Goal: Task Accomplishment & Management: Manage account settings

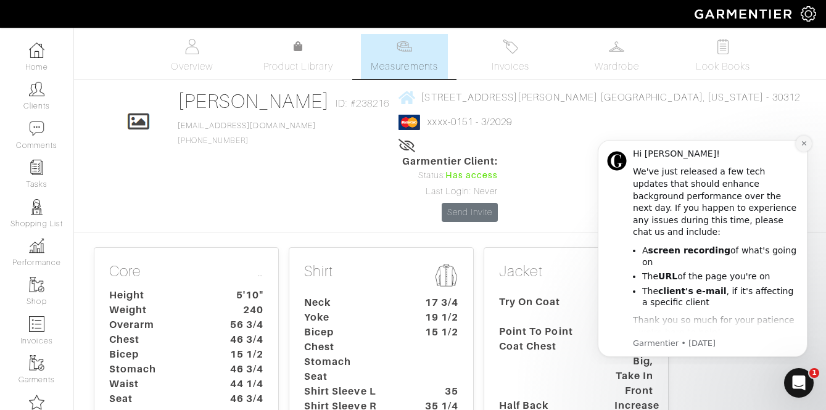
click at [801, 142] on icon "Dismiss notification" at bounding box center [804, 143] width 7 height 7
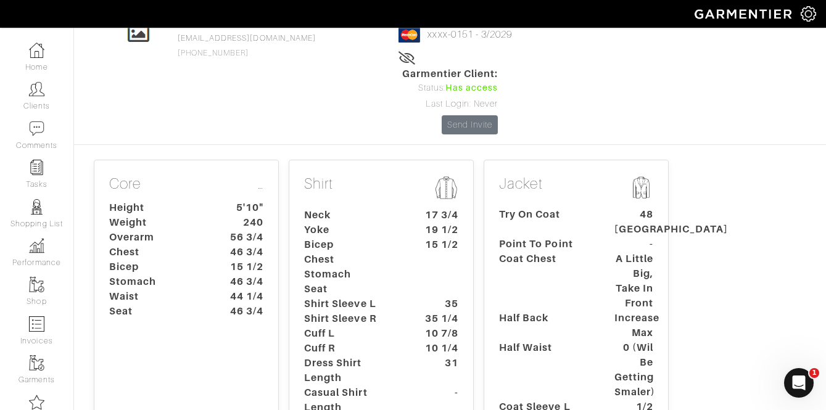
scroll to position [57, 0]
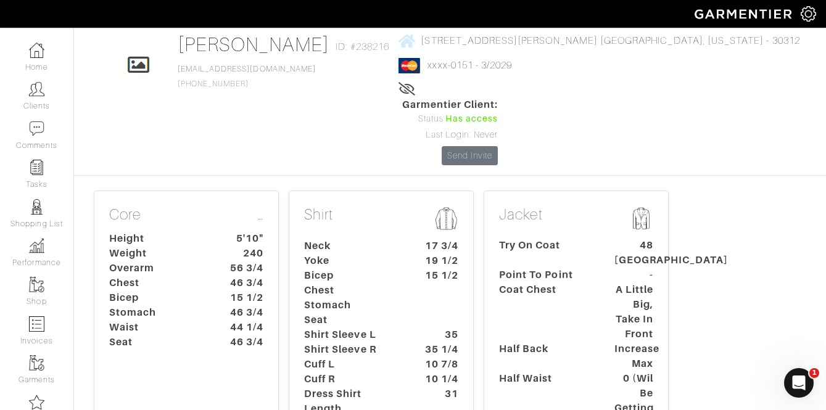
click at [392, 283] on dt "Chest" at bounding box center [352, 290] width 115 height 15
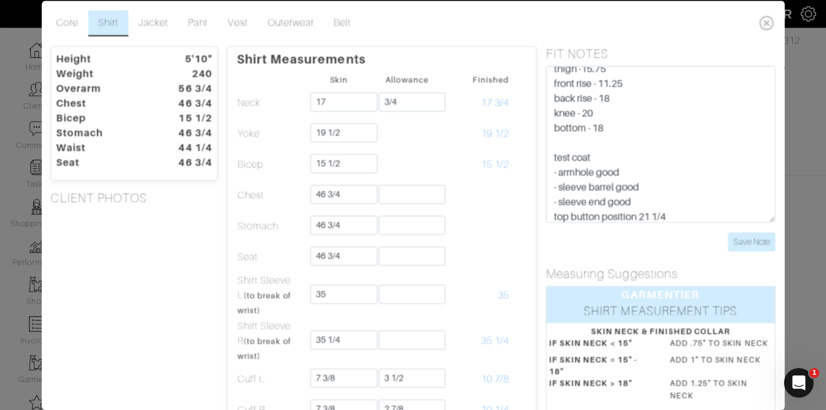
scroll to position [178, 0]
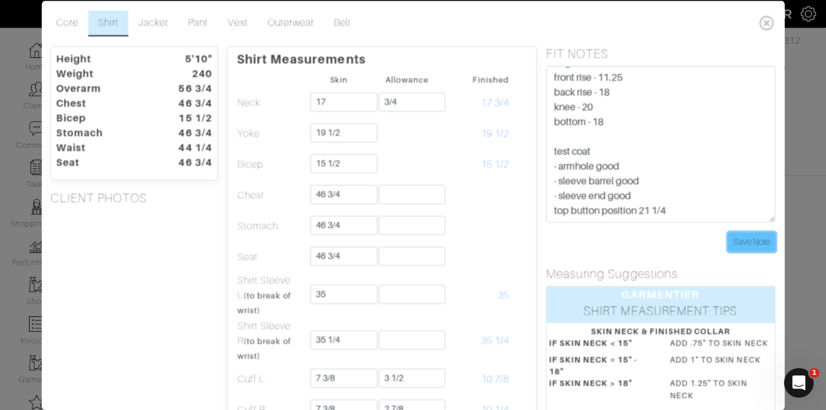
click at [739, 241] on input "Save Note" at bounding box center [751, 241] width 47 height 19
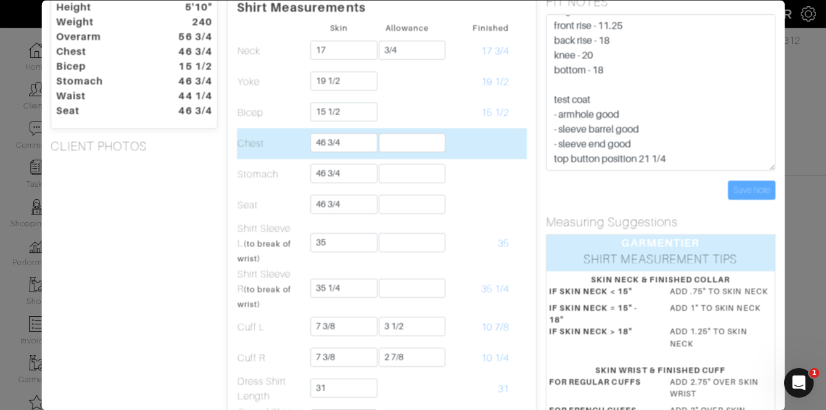
scroll to position [48, 0]
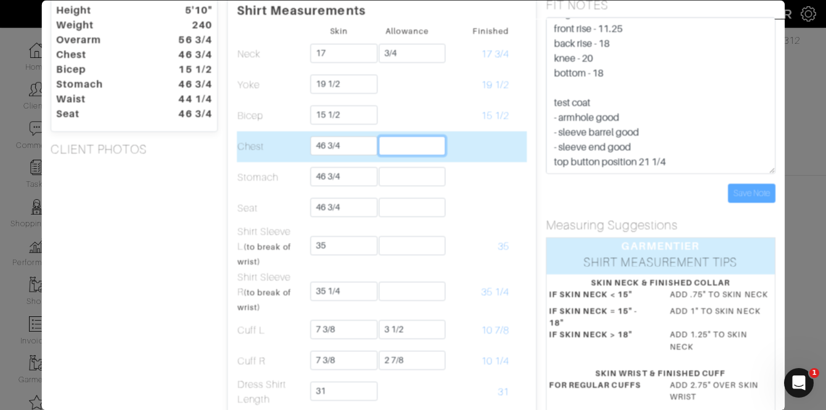
click at [400, 148] on input "text" at bounding box center [412, 145] width 67 height 19
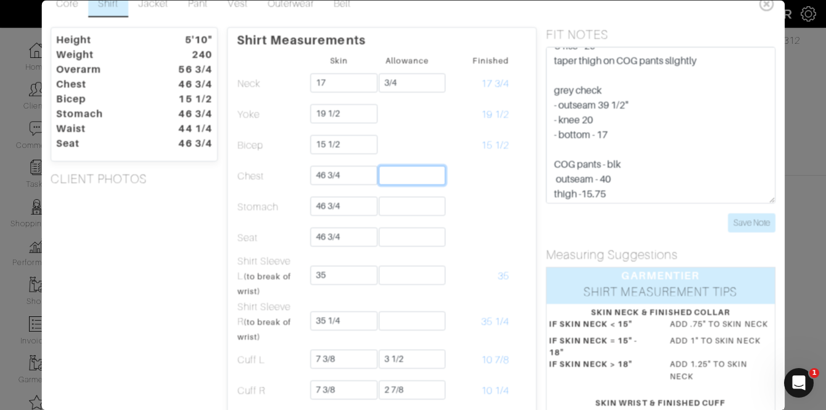
scroll to position [0, 0]
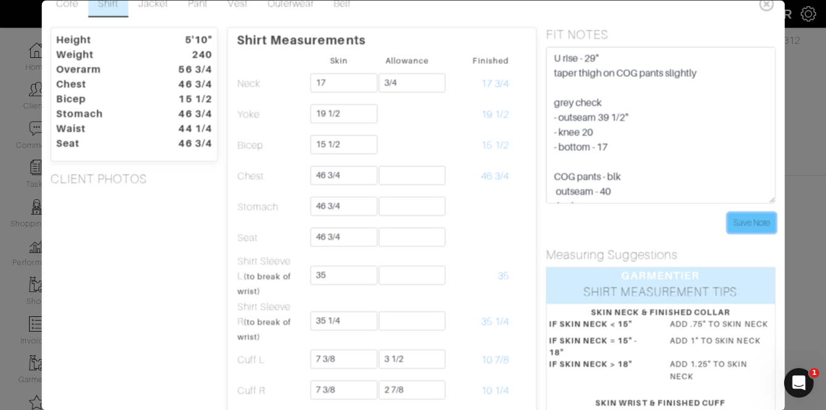
click at [760, 223] on input "Save Note" at bounding box center [751, 222] width 47 height 19
click at [741, 226] on input "Save Note" at bounding box center [751, 222] width 47 height 19
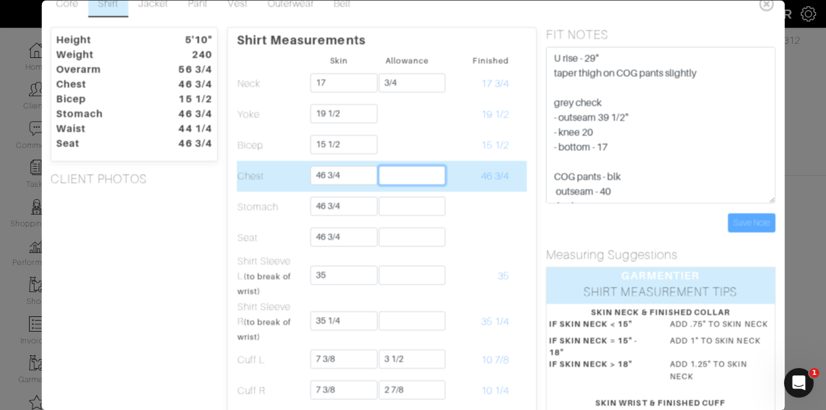
click at [419, 179] on input "text" at bounding box center [412, 175] width 67 height 19
type input "3"
click at [417, 178] on input "3" at bounding box center [412, 175] width 67 height 19
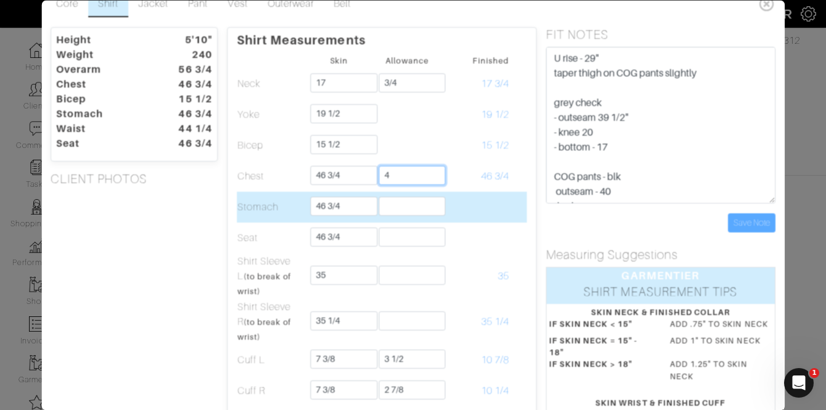
type input "4"
click at [386, 207] on input "text" at bounding box center [412, 206] width 67 height 19
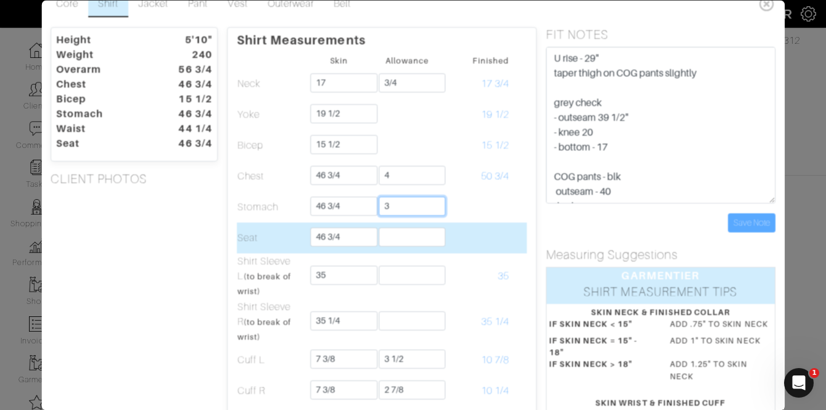
type input "3"
click at [393, 234] on input "text" at bounding box center [412, 237] width 67 height 19
type input "3"
click at [481, 233] on td at bounding box center [476, 238] width 68 height 31
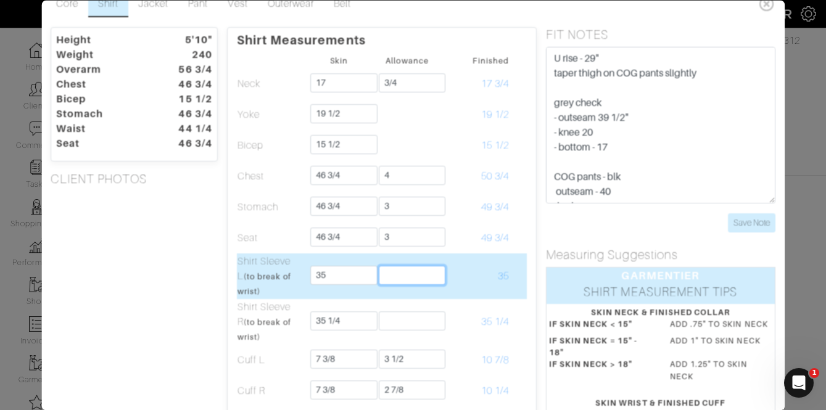
click at [412, 276] on input "text" at bounding box center [412, 275] width 67 height 19
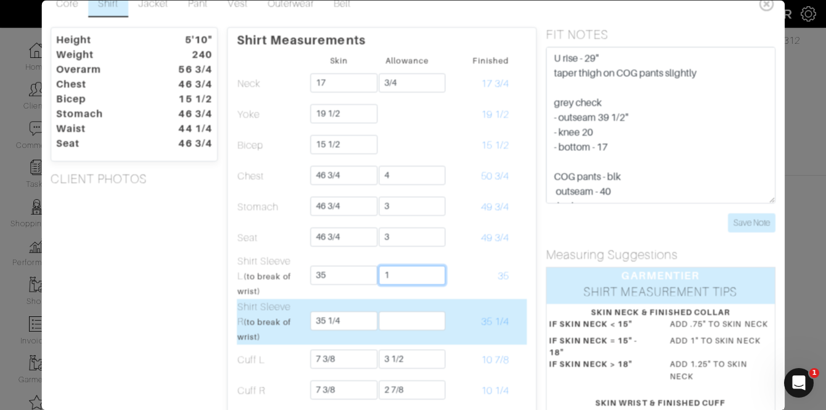
type input "1"
click at [381, 316] on input "text" at bounding box center [412, 321] width 67 height 19
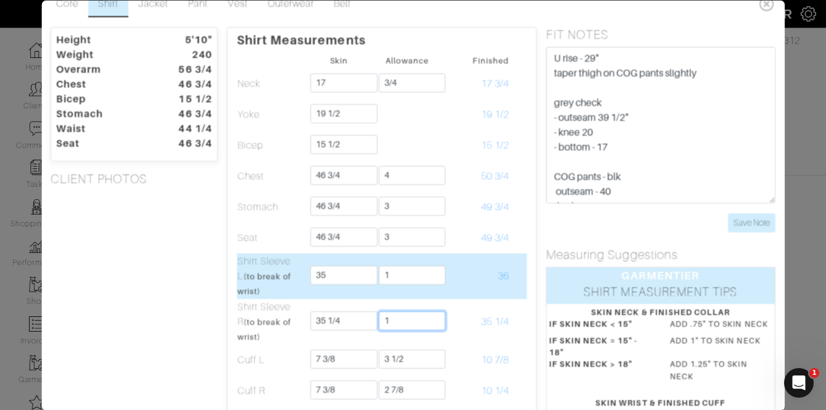
type input "1"
click at [488, 290] on td "36" at bounding box center [476, 277] width 68 height 46
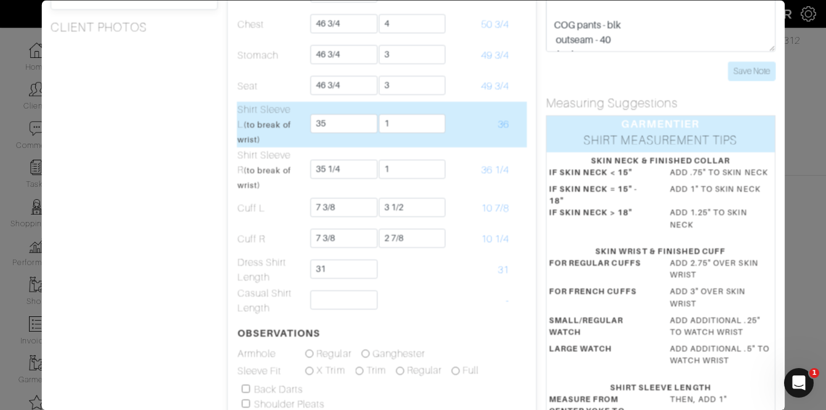
scroll to position [172, 0]
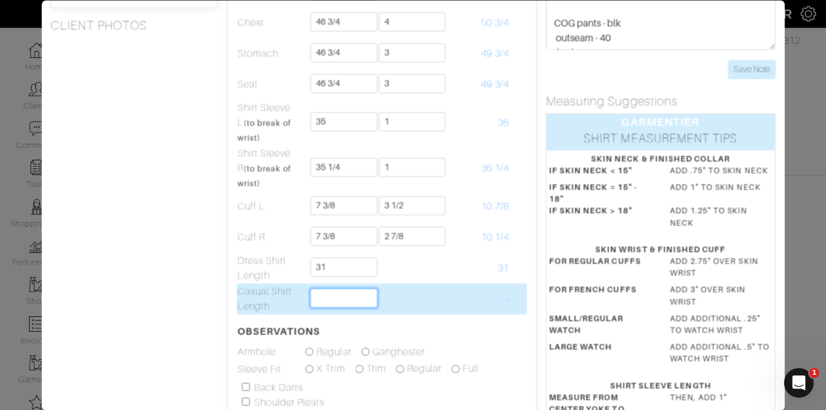
click at [340, 307] on input "text" at bounding box center [344, 298] width 67 height 19
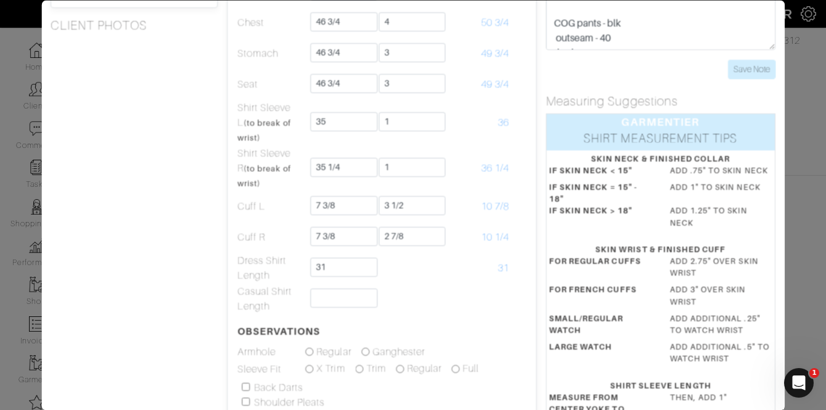
drag, startPoint x: 202, startPoint y: 332, endPoint x: 218, endPoint y: 332, distance: 15.4
click at [202, 332] on div "Height 5'10" Weight 240 Overarm 56 3/4 Chest 46 3/4 Bicep 15 1/2 Stomach 46 3/4…" at bounding box center [134, 254] width 186 height 760
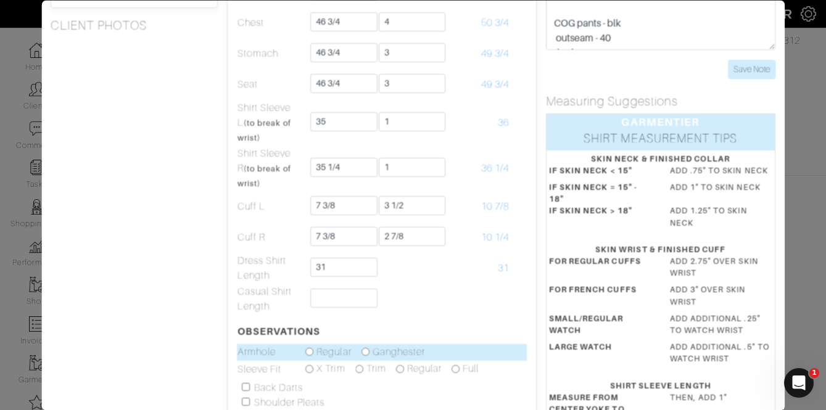
click at [365, 350] on input "radio" at bounding box center [365, 353] width 8 height 8
radio input "true"
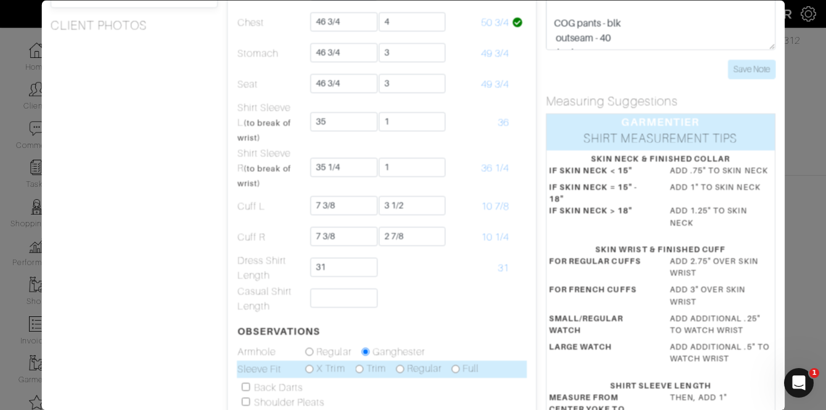
click at [402, 370] on input "radio" at bounding box center [400, 369] width 8 height 8
radio input "true"
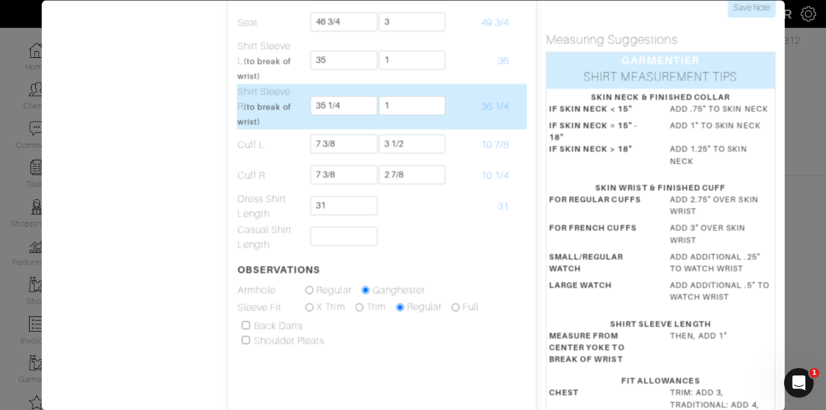
scroll to position [236, 0]
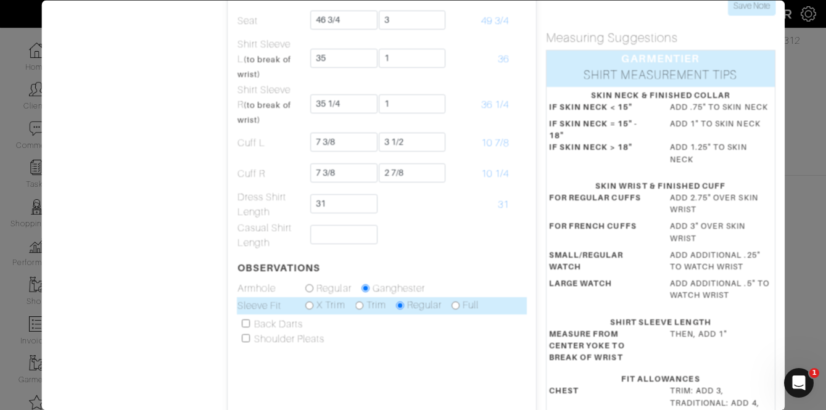
click at [361, 305] on input "radio" at bounding box center [359, 306] width 8 height 8
radio input "true"
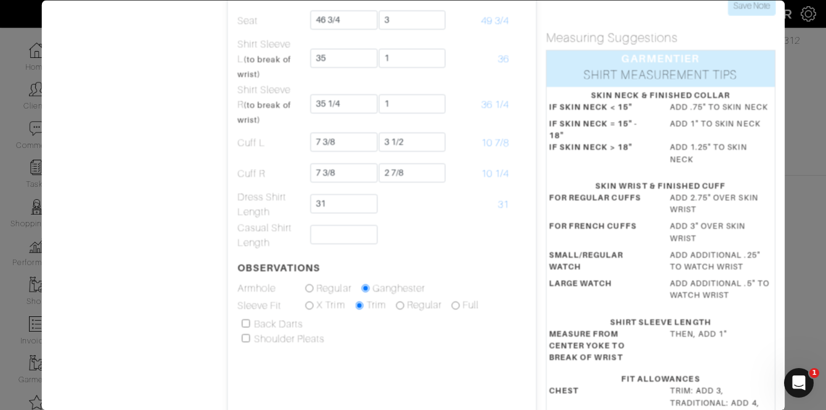
click at [247, 321] on input "checkbox" at bounding box center [246, 324] width 8 height 8
checkbox input "true"
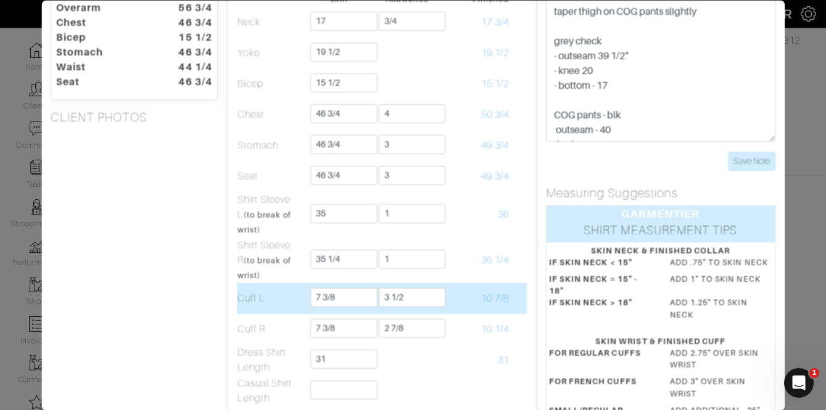
scroll to position [0, 0]
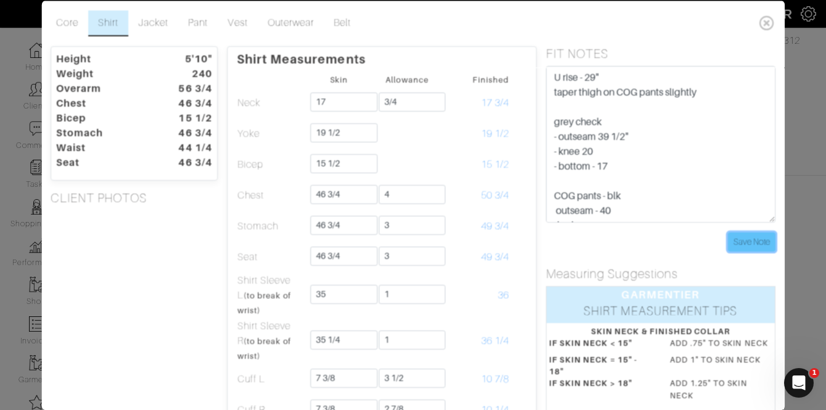
click at [742, 238] on input "Save Note" at bounding box center [751, 241] width 47 height 19
click at [165, 16] on link "Jacket" at bounding box center [153, 23] width 50 height 26
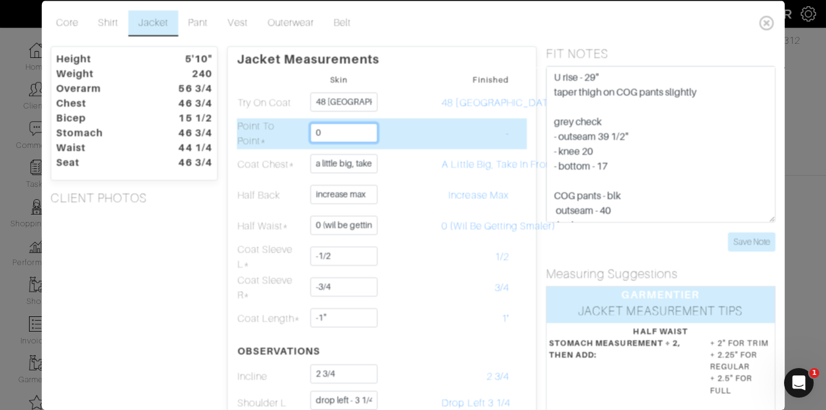
click at [345, 134] on input "0" at bounding box center [344, 132] width 67 height 19
type input "19 1/2"
click at [376, 129] on td at bounding box center [407, 133] width 68 height 31
click at [422, 122] on td at bounding box center [407, 133] width 68 height 31
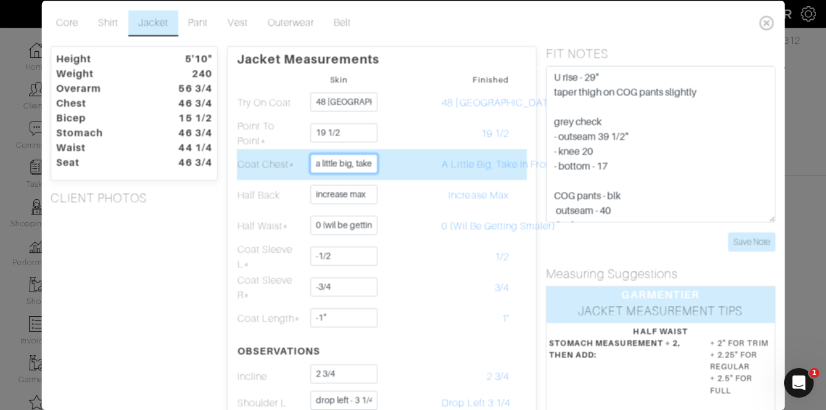
click at [327, 163] on input "a little big, take in front" at bounding box center [344, 163] width 67 height 19
type input "46"
click at [437, 168] on td at bounding box center [407, 164] width 68 height 31
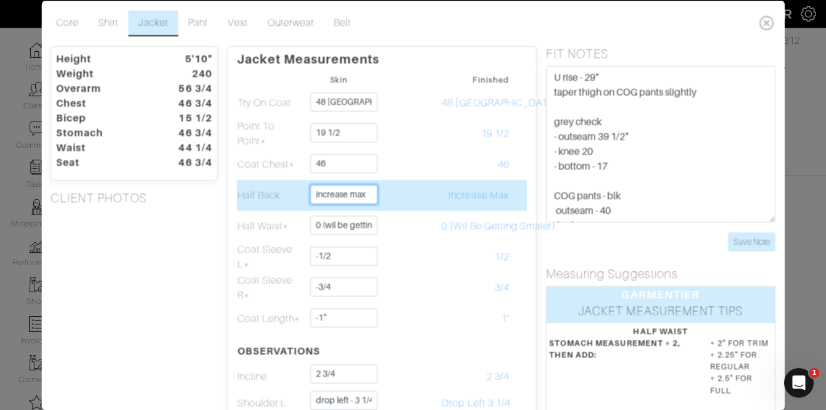
click at [353, 191] on input "increase max" at bounding box center [344, 193] width 67 height 19
type input "9 3/4"
click at [456, 197] on td "increase max" at bounding box center [476, 195] width 68 height 31
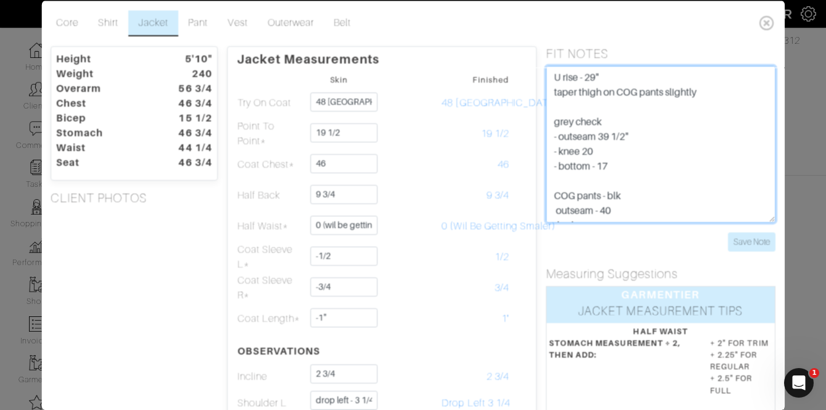
click at [550, 79] on textarea "U rise - 29" taper thigh on COG pants slightly grey check - outseam 39 1/2" - k…" at bounding box center [660, 143] width 229 height 157
click at [564, 76] on textarea "U rise - 29" taper thigh on COG pants slightly grey check - outseam 39 1/2" - k…" at bounding box center [660, 143] width 229 height 157
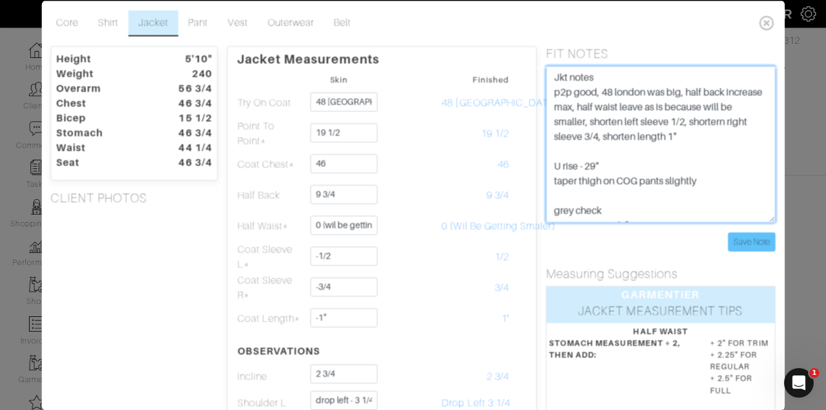
type textarea "Jkt notes p2p good, 48 london was big, half back increase max, half waist leave…"
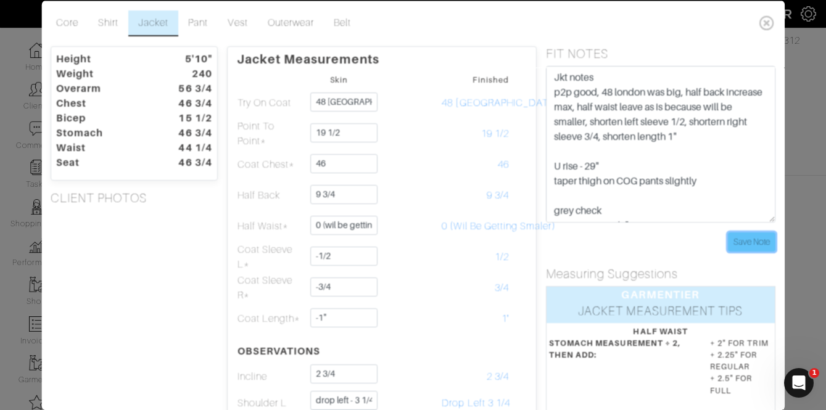
click at [741, 245] on input "Save Note" at bounding box center [751, 241] width 47 height 19
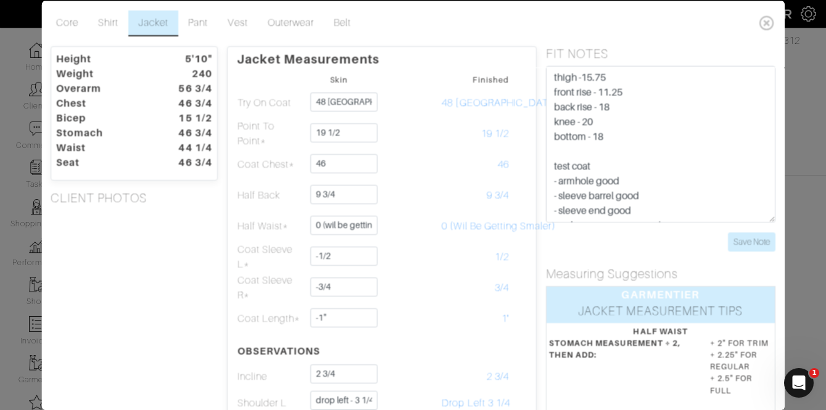
scroll to position [266, 0]
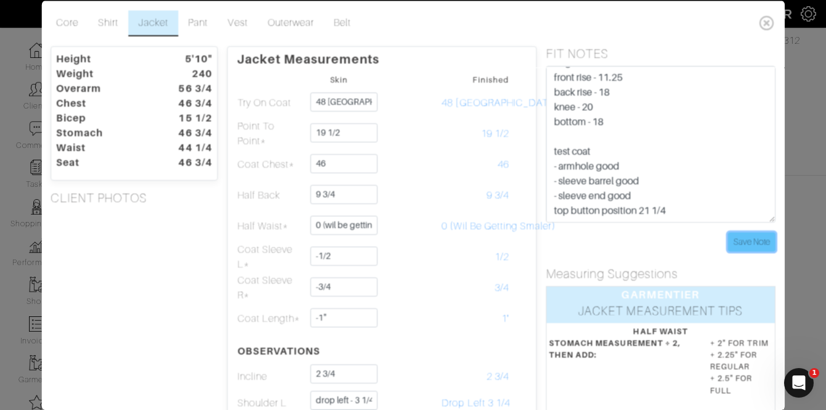
click at [748, 247] on input "Save Note" at bounding box center [751, 241] width 47 height 19
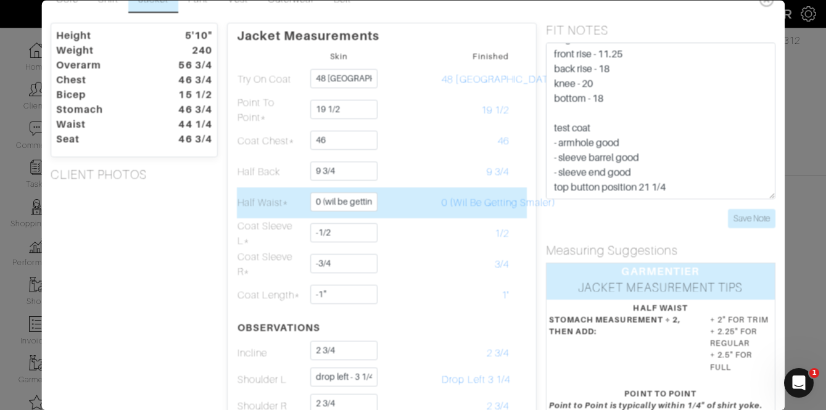
scroll to position [28, 0]
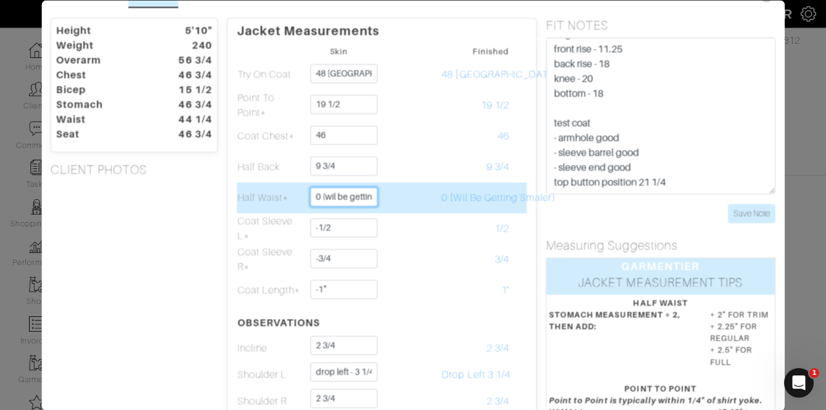
click at [333, 197] on input "0 (wil be getting smaler)" at bounding box center [344, 197] width 67 height 19
type input "25 1/4"
click at [410, 201] on td at bounding box center [407, 198] width 68 height 31
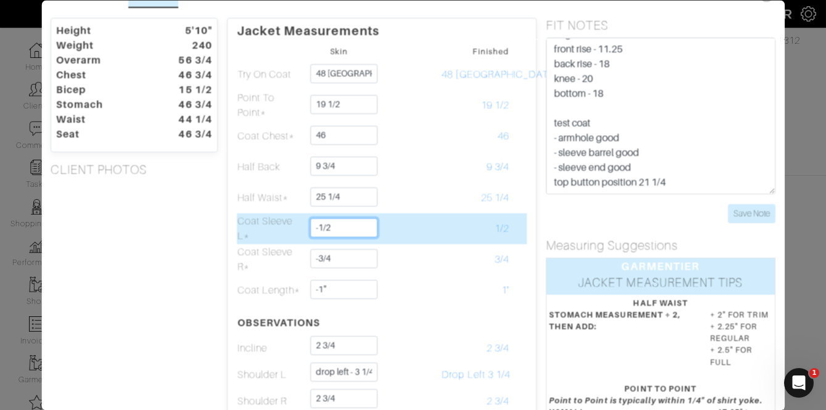
click at [352, 231] on input "-1/2" at bounding box center [344, 227] width 67 height 19
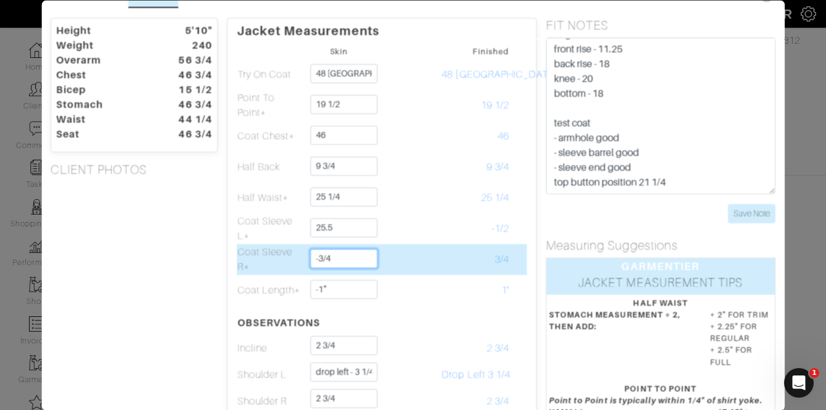
type input "25 1/2"
click at [347, 258] on input "-3/4" at bounding box center [344, 258] width 67 height 19
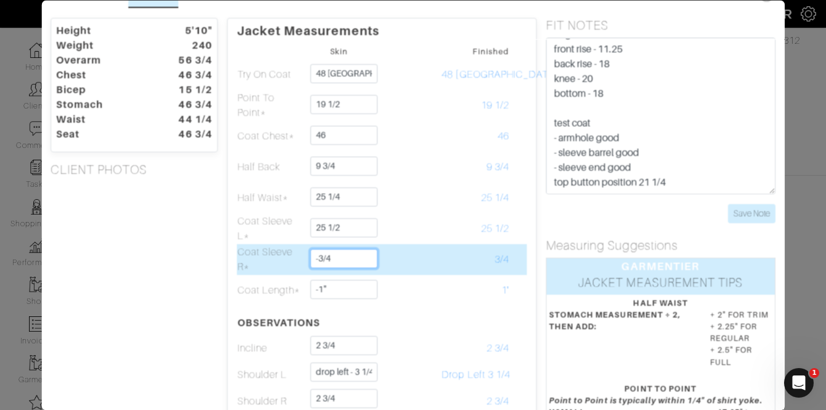
click at [347, 258] on input "-3/4" at bounding box center [344, 258] width 67 height 19
type input "25 1/4"
click at [442, 258] on td "25 1/4" at bounding box center [476, 259] width 68 height 31
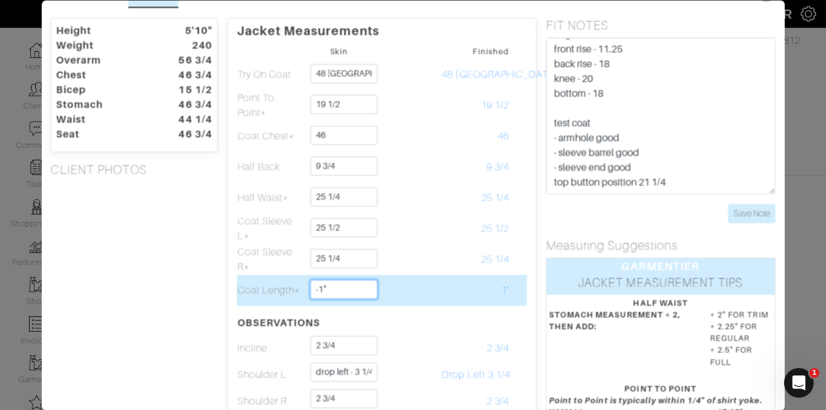
click at [345, 291] on input "-1"" at bounding box center [344, 289] width 67 height 19
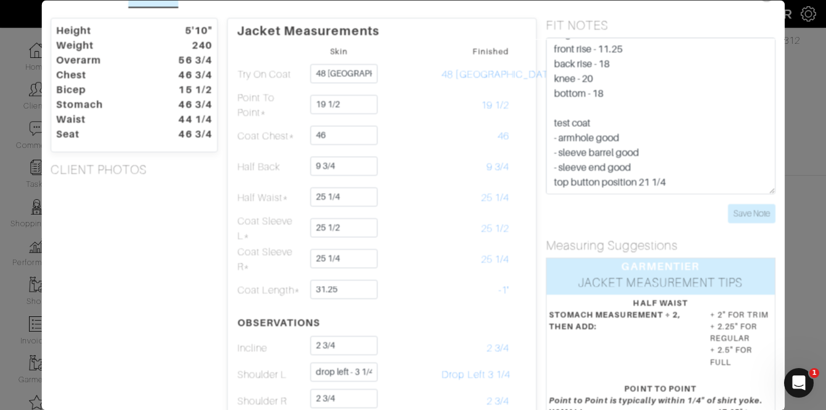
type input "31 1/4"
click at [546, 231] on div "FIT NOTES U rise - 29" taper thigh on COG pants slightly grey check - outseam 3…" at bounding box center [661, 128] width 248 height 220
click at [756, 210] on input "Save Note" at bounding box center [751, 213] width 47 height 19
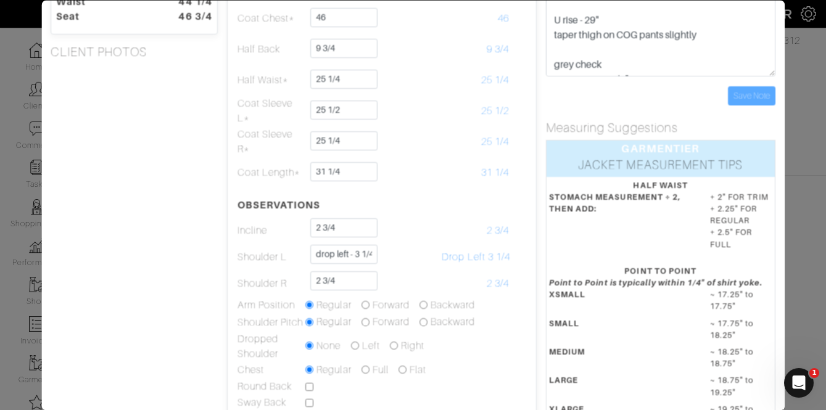
scroll to position [149, 0]
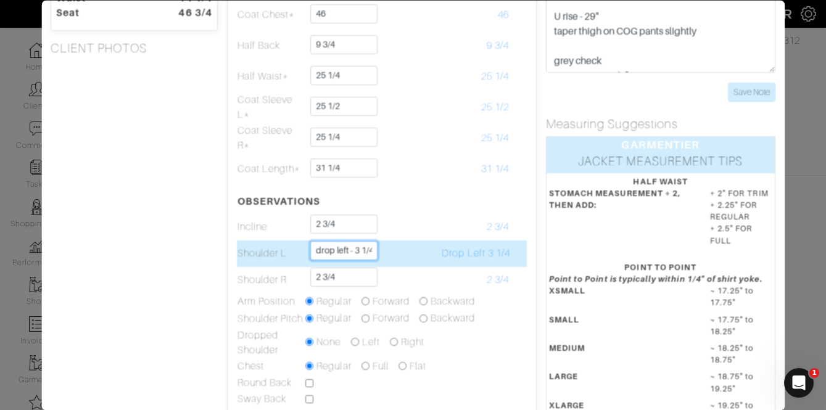
drag, startPoint x: 357, startPoint y: 250, endPoint x: 293, endPoint y: 249, distance: 63.5
click at [293, 249] on tr "Shoulder L drop left - 3 1/4 Drop Left 3 1/4" at bounding box center [382, 254] width 290 height 27
type input "3 1/4"
click at [386, 260] on td at bounding box center [407, 254] width 68 height 27
click at [346, 250] on input "3 1/4" at bounding box center [344, 250] width 67 height 19
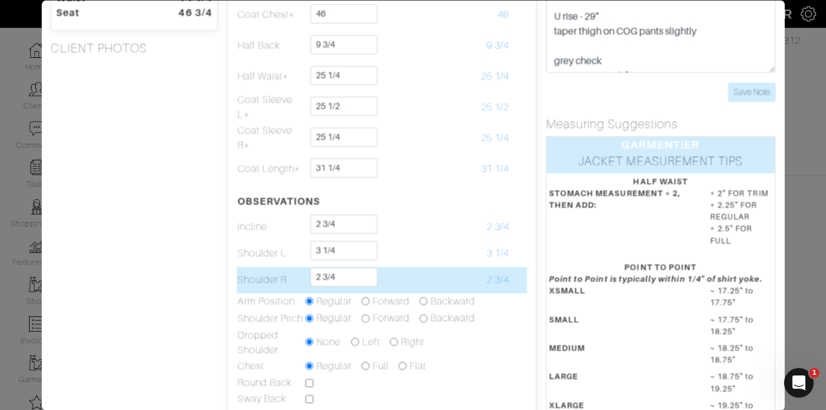
click at [409, 272] on td at bounding box center [407, 280] width 68 height 27
drag, startPoint x: 352, startPoint y: 276, endPoint x: 283, endPoint y: 276, distance: 69.7
click at [287, 276] on tr "Shoulder R 2 3/4 2 3/4" at bounding box center [382, 280] width 290 height 27
type input "3"
click at [453, 270] on td "2 3/4" at bounding box center [476, 280] width 68 height 27
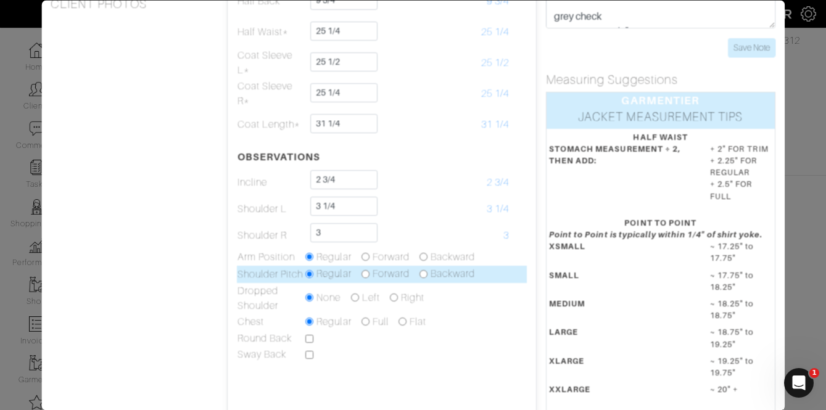
scroll to position [198, 0]
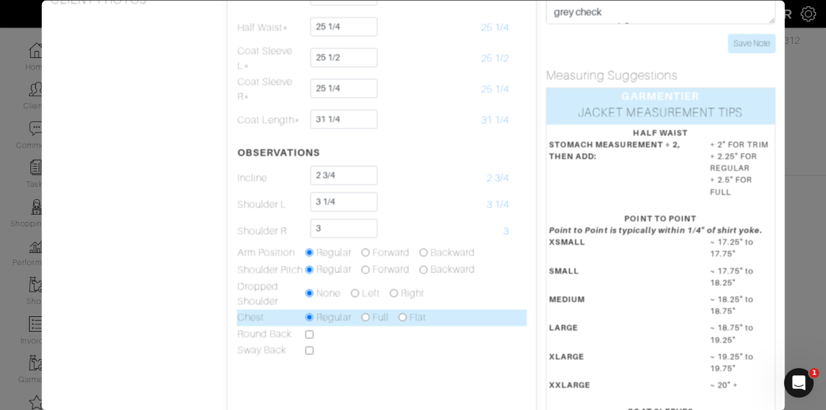
click at [363, 316] on input "radio" at bounding box center [365, 318] width 8 height 8
radio input "true"
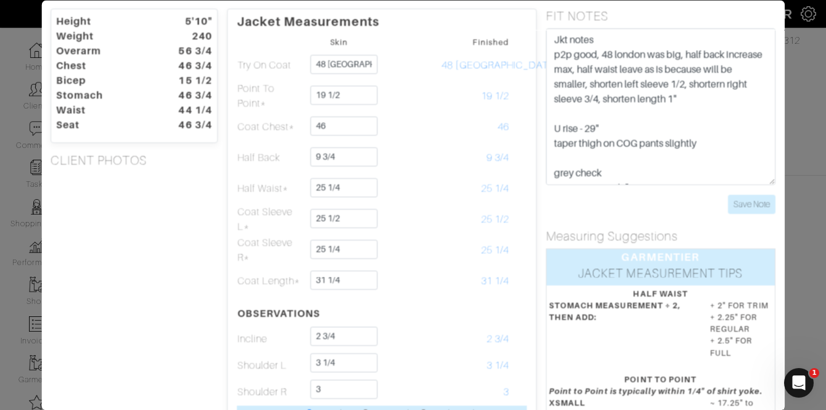
scroll to position [36, 0]
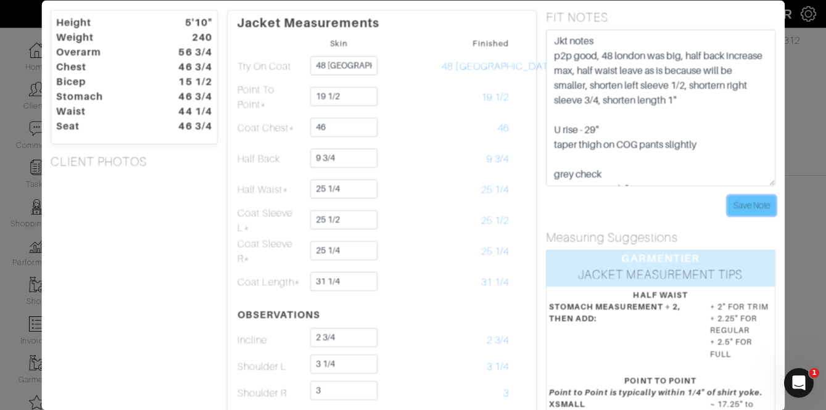
click at [753, 197] on input "Save Note" at bounding box center [751, 205] width 47 height 19
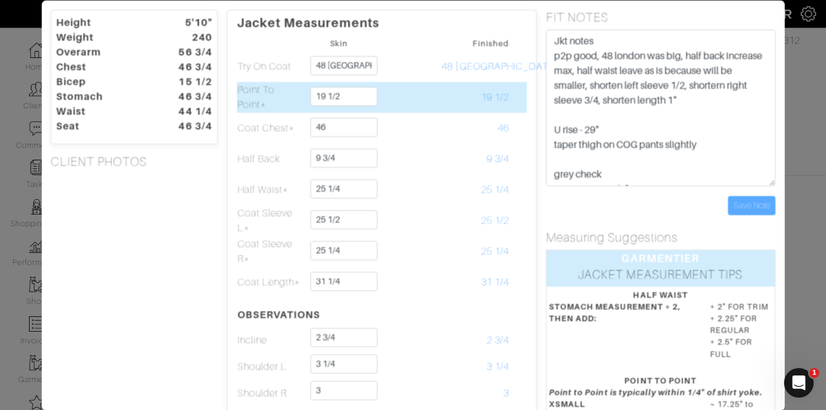
scroll to position [0, 0]
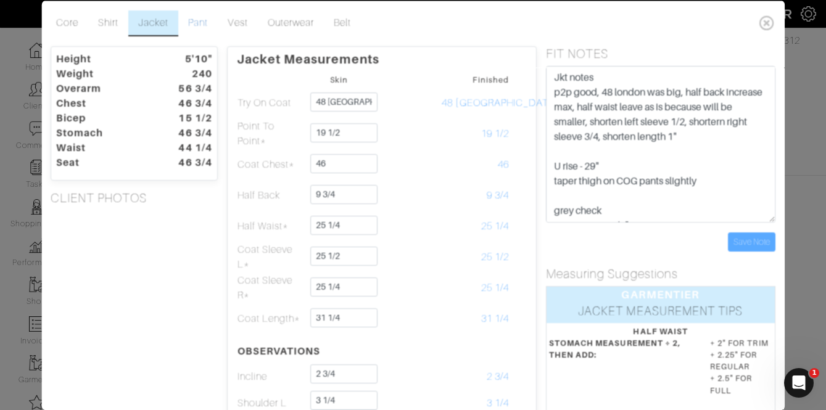
click at [205, 22] on link "Pant" at bounding box center [198, 23] width 39 height 26
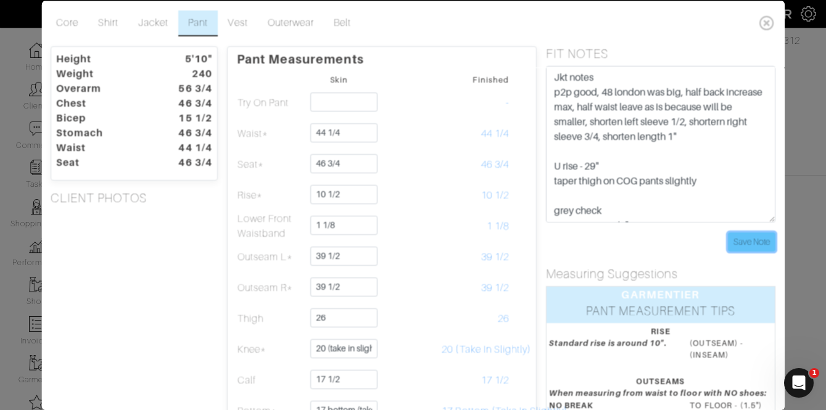
click at [767, 239] on input "Save Note" at bounding box center [751, 241] width 47 height 19
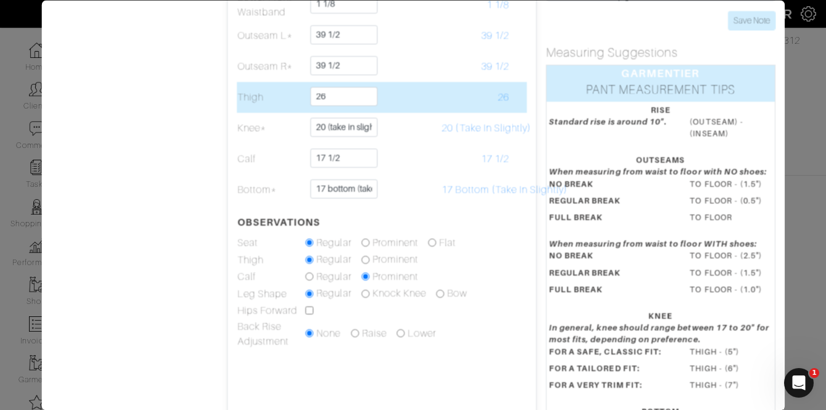
scroll to position [263, 0]
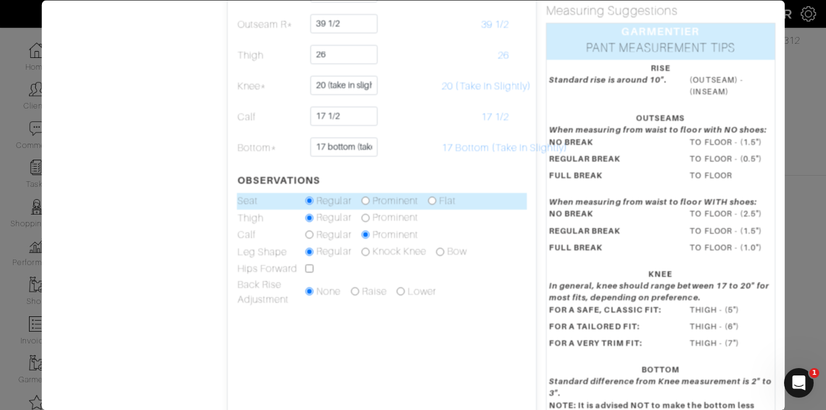
click at [434, 202] on input "radio" at bounding box center [433, 201] width 8 height 8
radio input "true"
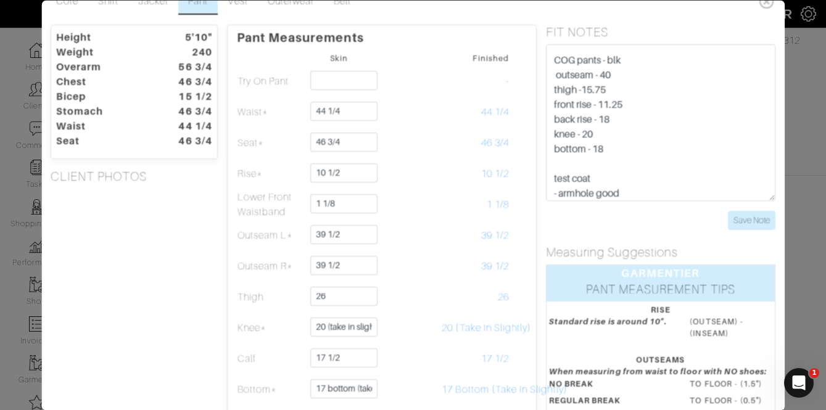
scroll to position [197, 0]
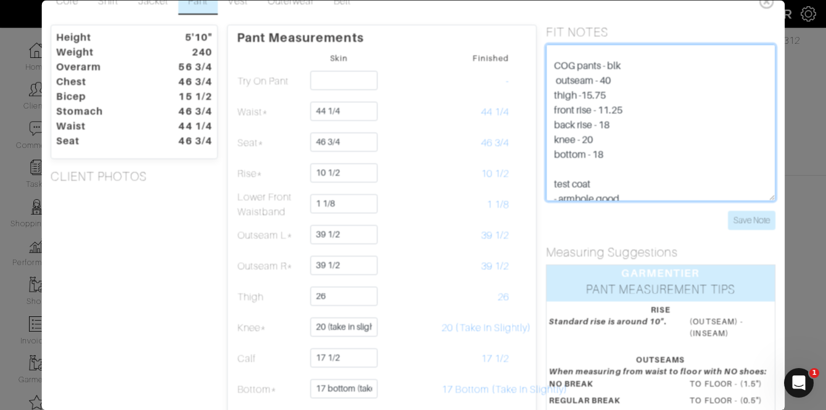
click at [631, 85] on textarea "U rise - 29" taper thigh on COG pants slightly grey check - outseam 39 1/2" - k…" at bounding box center [660, 122] width 229 height 157
click at [626, 91] on textarea "U rise - 29" taper thigh on COG pants slightly grey check - outseam 39 1/2" - k…" at bounding box center [660, 122] width 229 height 157
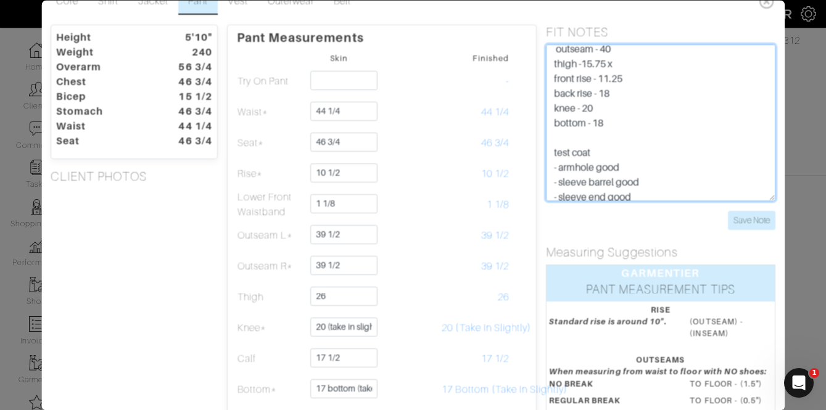
scroll to position [230, 0]
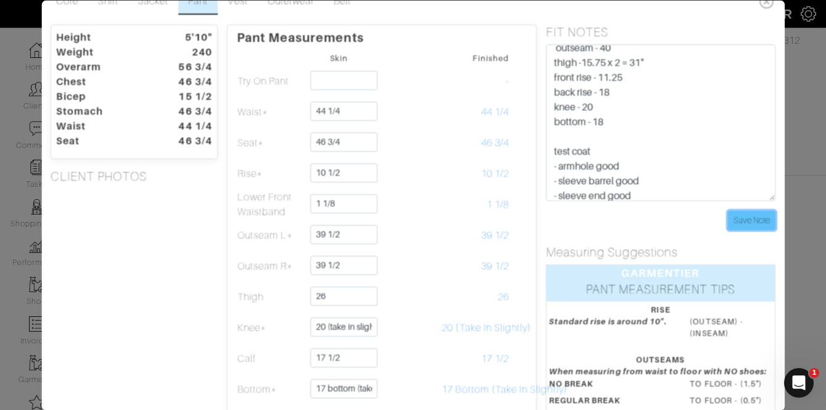
click at [735, 213] on input "Save Note" at bounding box center [751, 220] width 47 height 19
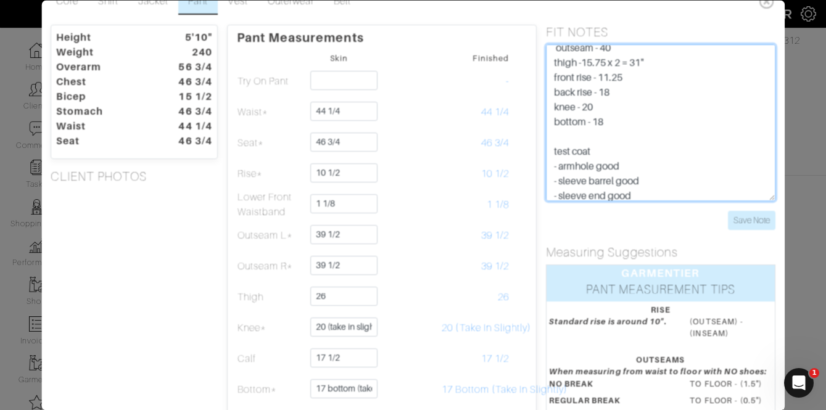
click at [642, 66] on textarea "U rise - 29" taper thigh on COG pants slightly grey check - outseam 39 1/2" - k…" at bounding box center [660, 122] width 229 height 157
type textarea "Jkt notes p2p good, 48 london was big, half back increase max, half waist leave…"
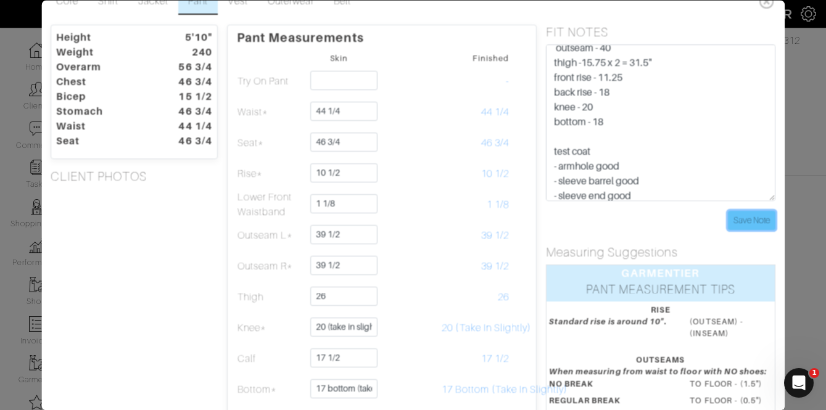
click at [765, 218] on input "Save Note" at bounding box center [751, 220] width 47 height 19
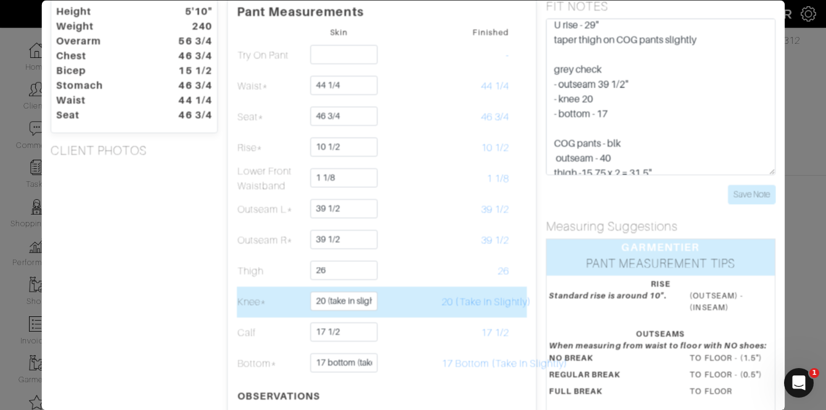
scroll to position [47, 0]
click at [340, 296] on input "20 (take in slightly)" at bounding box center [344, 300] width 67 height 19
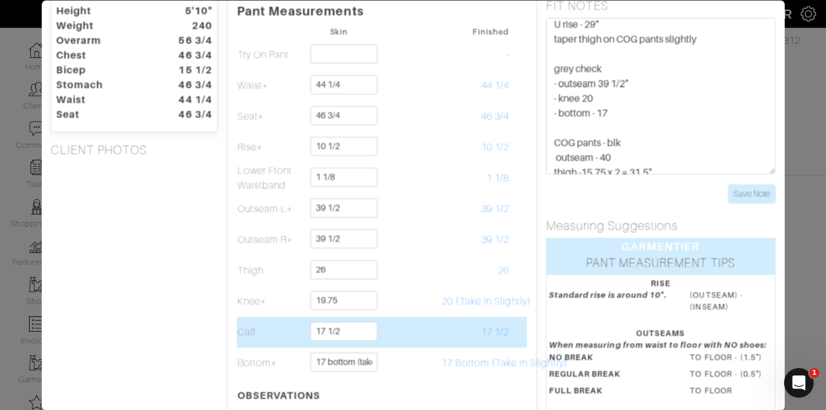
type input "19 3/4"
click at [410, 319] on td at bounding box center [407, 332] width 68 height 31
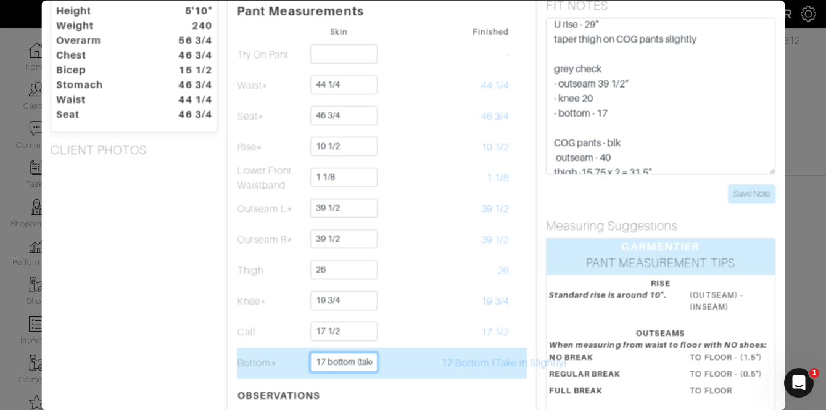
click at [353, 358] on input "17 bottom (take in slightly)" at bounding box center [344, 362] width 67 height 19
type input "16 1/2"
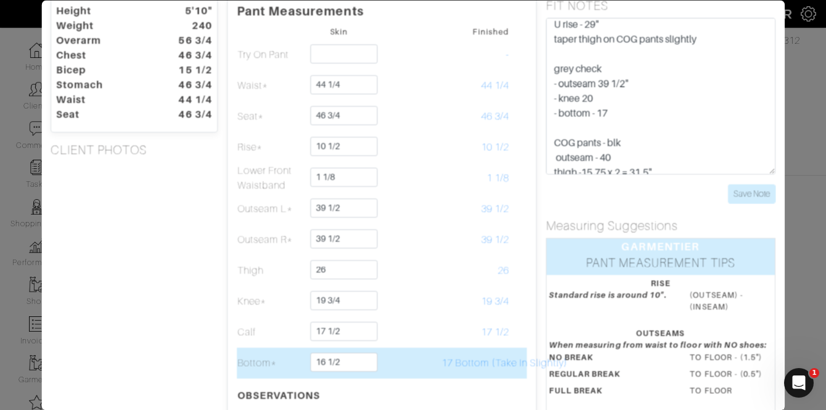
click at [482, 351] on td "17 Bottom (Take In Slightly)" at bounding box center [476, 363] width 68 height 31
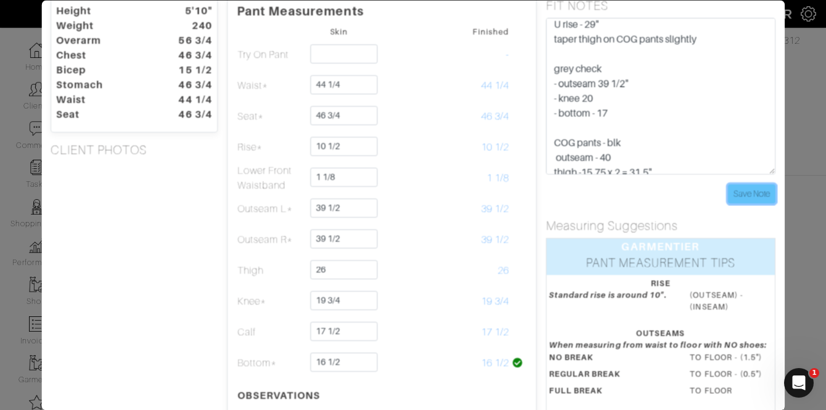
click at [748, 199] on input "Save Note" at bounding box center [751, 193] width 47 height 19
click at [745, 198] on input "Save Note" at bounding box center [751, 193] width 47 height 19
click at [759, 194] on input "Save Note" at bounding box center [751, 193] width 47 height 19
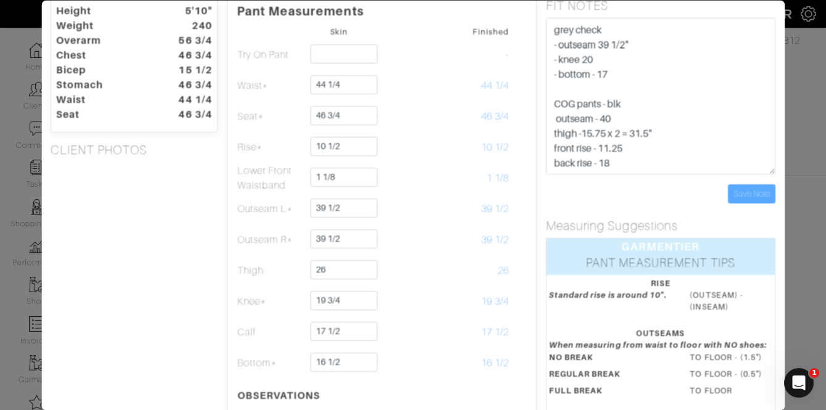
scroll to position [135, 0]
click at [765, 194] on input "Save Note" at bounding box center [751, 193] width 47 height 19
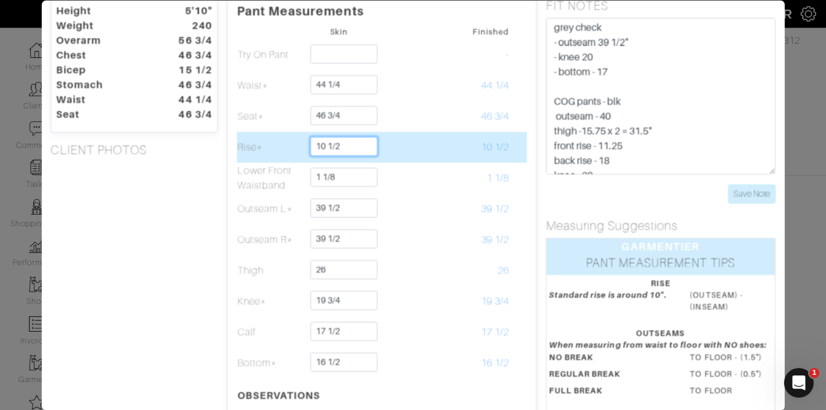
click at [354, 141] on input "10 1/2" at bounding box center [344, 146] width 67 height 19
click at [354, 142] on input "10 1/2" at bounding box center [344, 146] width 67 height 19
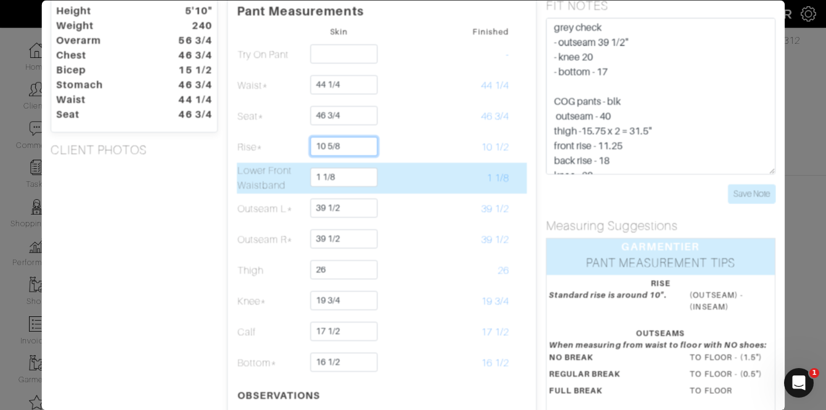
type input "10 5/8"
click at [457, 177] on td "1 1/8" at bounding box center [476, 178] width 68 height 31
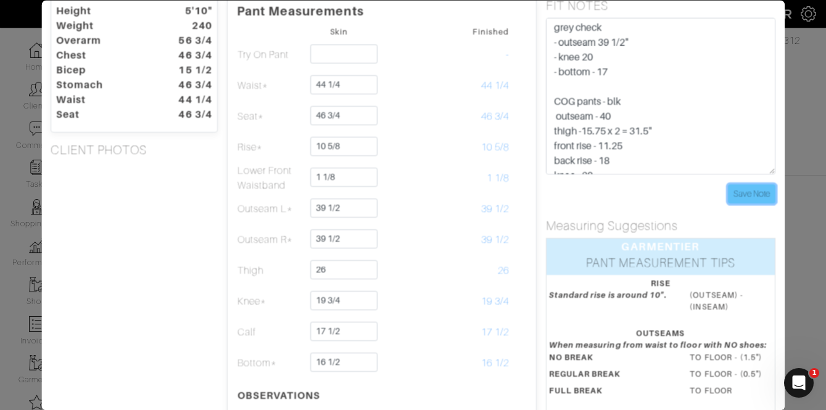
click at [738, 191] on input "Save Note" at bounding box center [751, 193] width 47 height 19
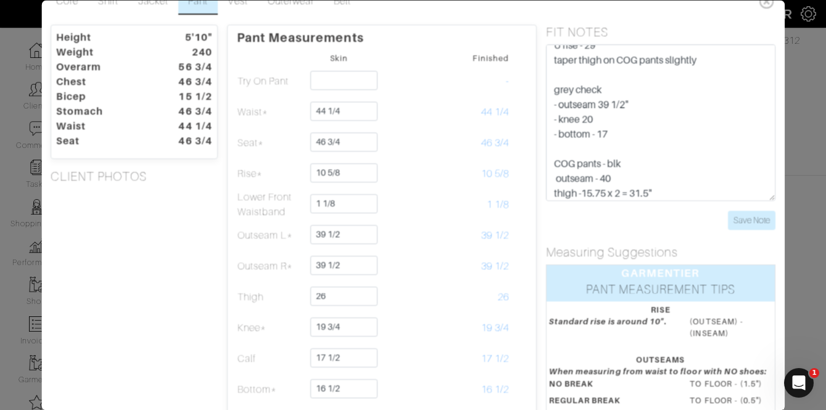
scroll to position [101, 0]
click at [751, 213] on input "Save Note" at bounding box center [751, 220] width 47 height 19
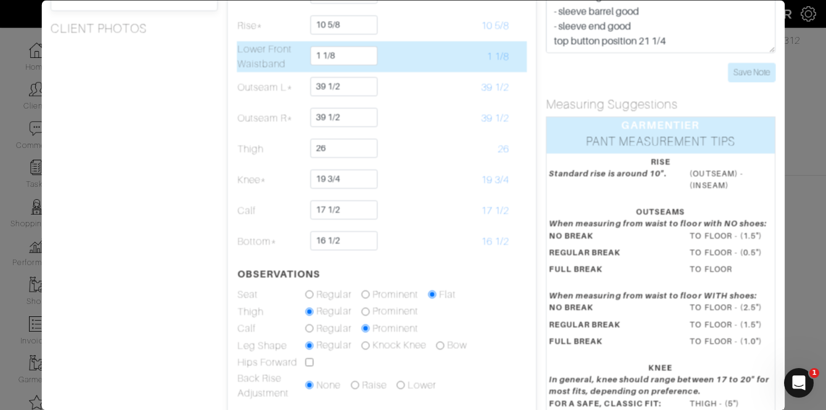
scroll to position [173, 0]
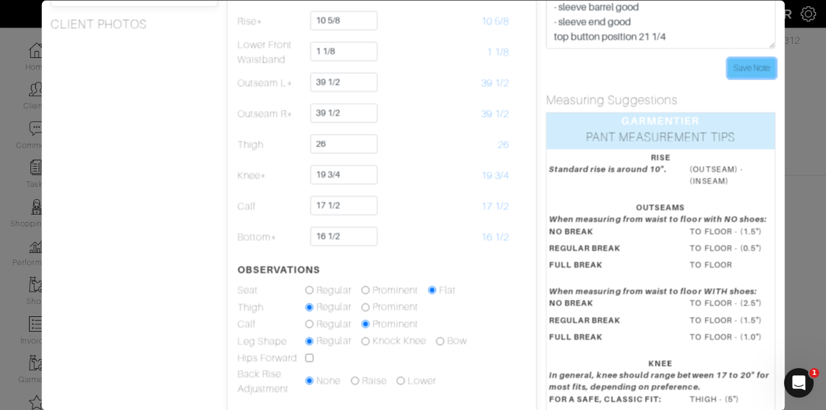
click at [755, 77] on input "Save Note" at bounding box center [751, 68] width 47 height 19
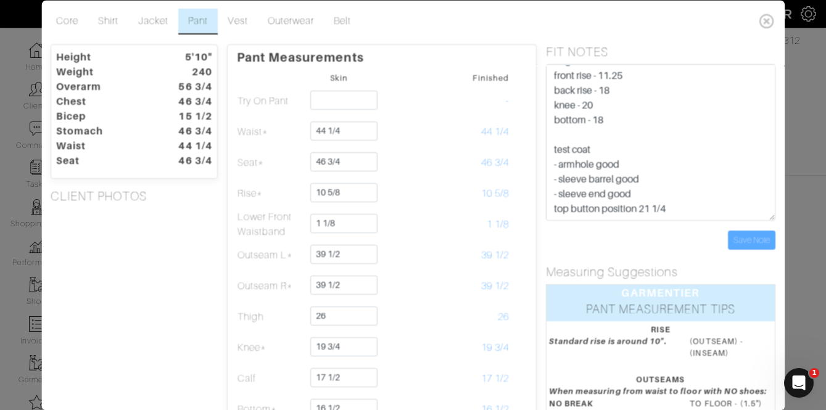
scroll to position [1, 0]
click at [762, 15] on icon at bounding box center [766, 21] width 25 height 25
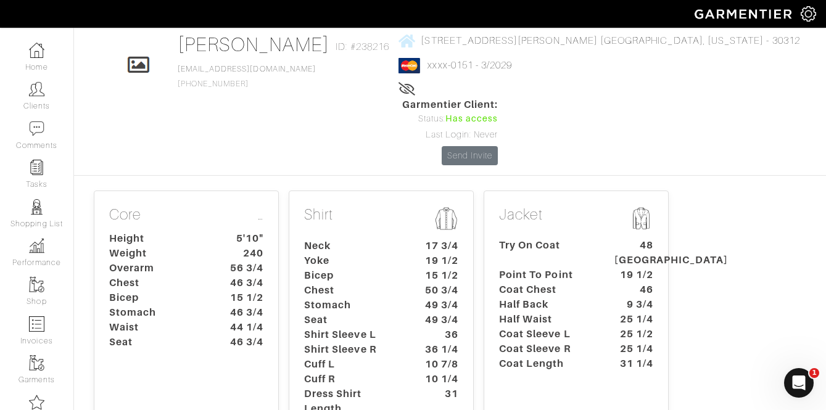
scroll to position [0, 0]
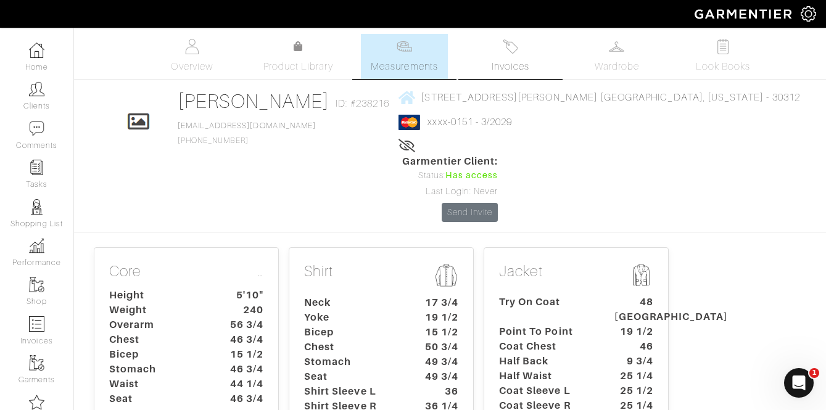
click at [507, 57] on link "Invoices" at bounding box center [511, 56] width 86 height 45
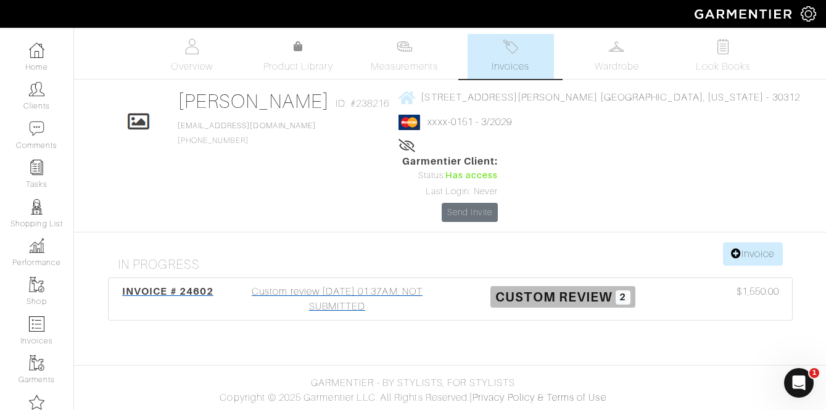
drag, startPoint x: 331, startPoint y: 290, endPoint x: 331, endPoint y: 241, distance: 48.7
click at [331, 241] on body "JEFF HOOD CUSTOM Jeff Hood Home Clients Invoices Comments Reminders Stylists Sh…" at bounding box center [413, 205] width 826 height 410
click at [347, 259] on section "Invoice In Progress INVOICE # 24602 Custom review 09/20/25 01:37AM, NOT SUBMITT…" at bounding box center [450, 296] width 703 height 108
click at [332, 284] on div "Custom review 09/20/25 01:37AM, NOT SUBMITTED" at bounding box center [338, 299] width 226 height 30
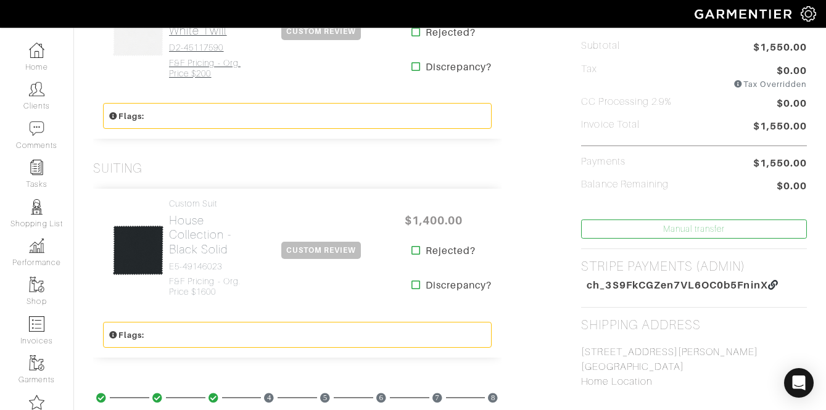
scroll to position [378, 0]
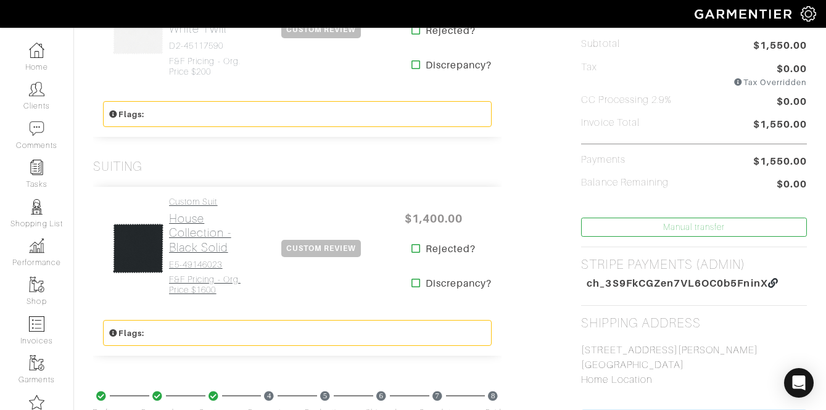
click at [205, 242] on h2 "House Collection - Black Solid" at bounding box center [210, 233] width 83 height 43
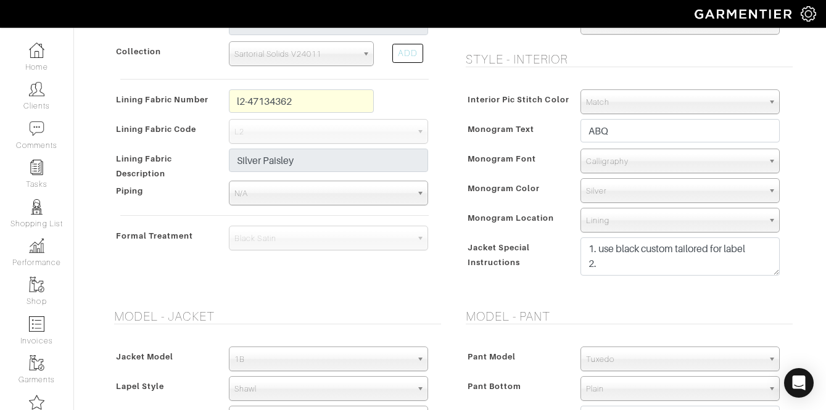
scroll to position [609, 0]
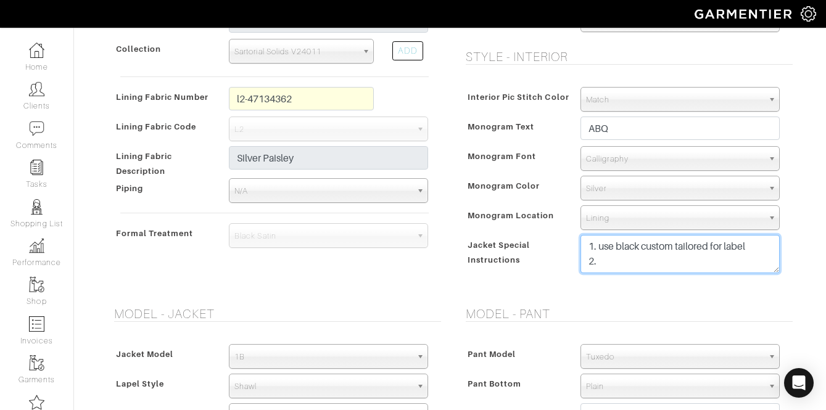
click at [704, 263] on textarea "1. use black custom tailored for label 2." at bounding box center [679, 254] width 199 height 38
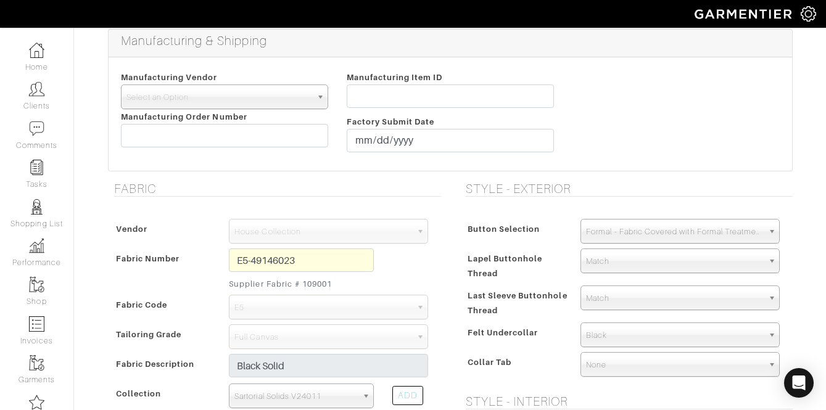
scroll to position [0, 0]
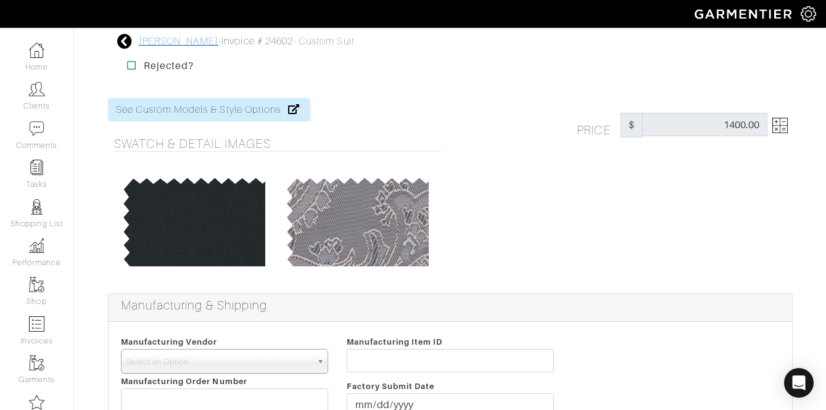
click at [184, 37] on link "[PERSON_NAME]" at bounding box center [179, 41] width 80 height 11
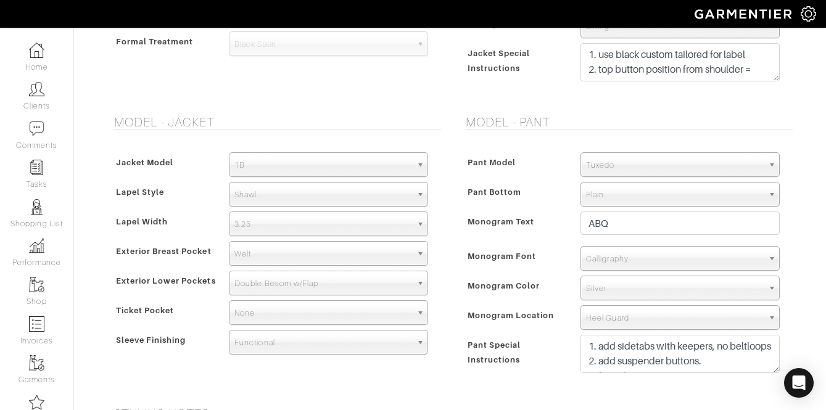
scroll to position [800, 0]
click at [755, 74] on textarea "1. use black custom tailored for label 2." at bounding box center [679, 63] width 199 height 38
paste textarea "top button position 21 1/4"
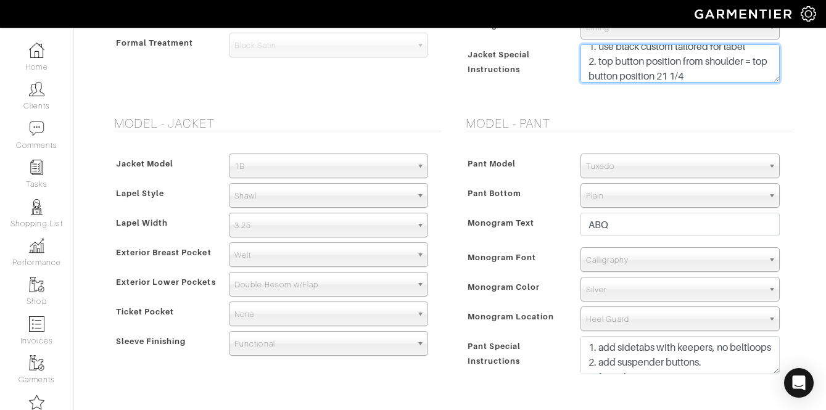
scroll to position [0, 0]
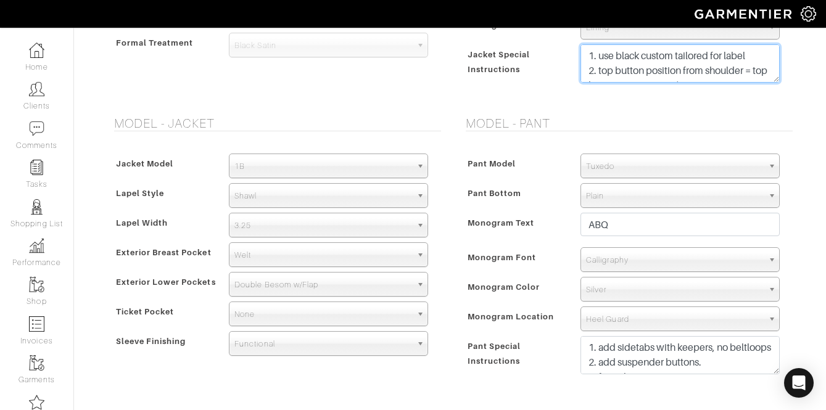
drag, startPoint x: 655, startPoint y: 76, endPoint x: 754, endPoint y: 67, distance: 99.8
click at [754, 67] on textarea "1. use black custom tailored for label 2." at bounding box center [679, 63] width 199 height 38
click at [768, 72] on textarea "1. use black custom tailored for label 2." at bounding box center [679, 63] width 199 height 38
click at [738, 76] on textarea "1. use black custom tailored for label 2." at bounding box center [679, 63] width 199 height 38
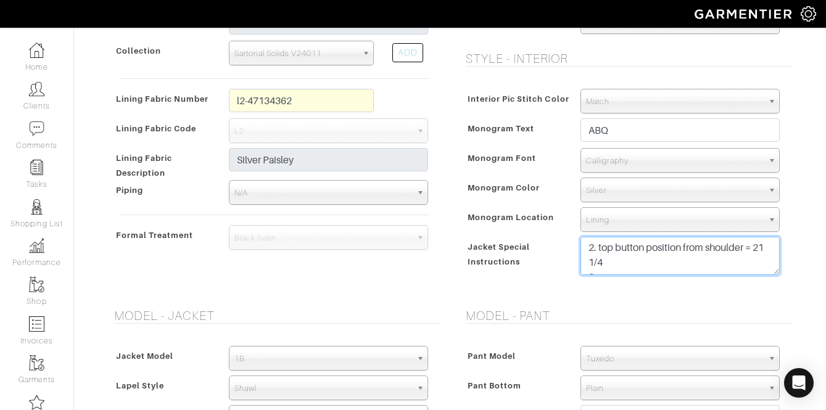
scroll to position [30, 0]
click at [619, 258] on textarea "1. use black custom tailored for label 2." at bounding box center [679, 256] width 199 height 38
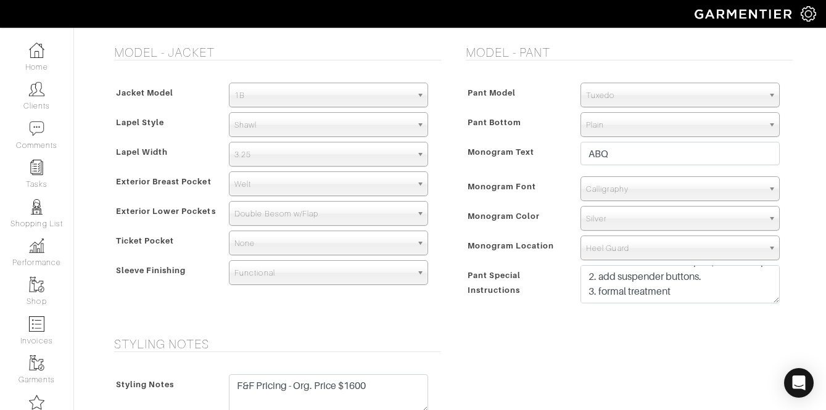
type textarea "1. use black custom tailored for label 2. top button position from shoulder = 2…"
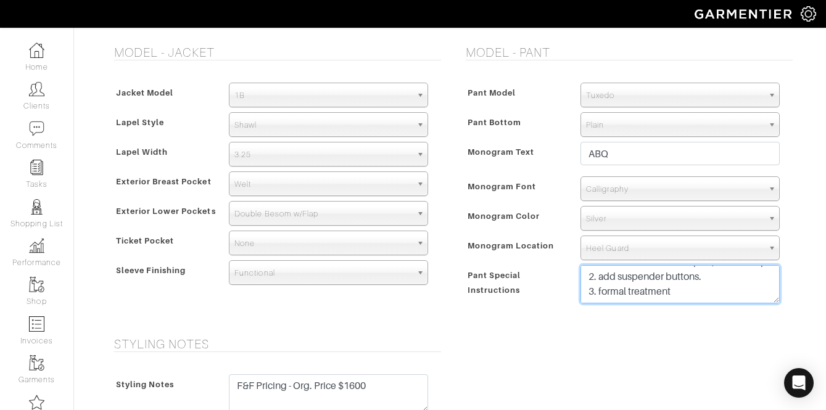
click at [696, 295] on textarea "1. add sidetabs with keepers, no beltloops 2. add suspender buttons. 3. formal …" at bounding box center [679, 284] width 199 height 38
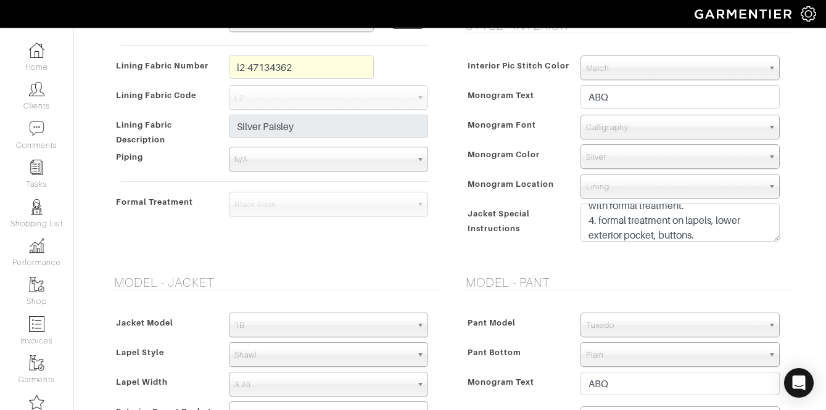
scroll to position [620, 0]
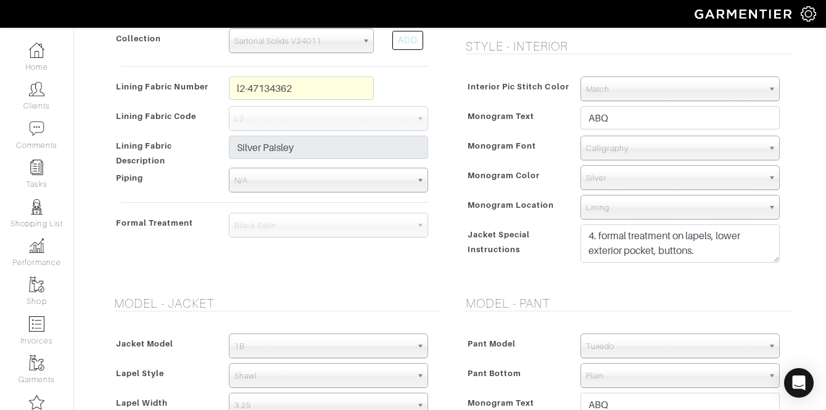
type textarea "1. add sidetabs with keepers, no beltloops 2. add suspender buttons. 3. formal …"
click at [712, 253] on textarea "1. use black custom tailored for label 2." at bounding box center [679, 244] width 199 height 38
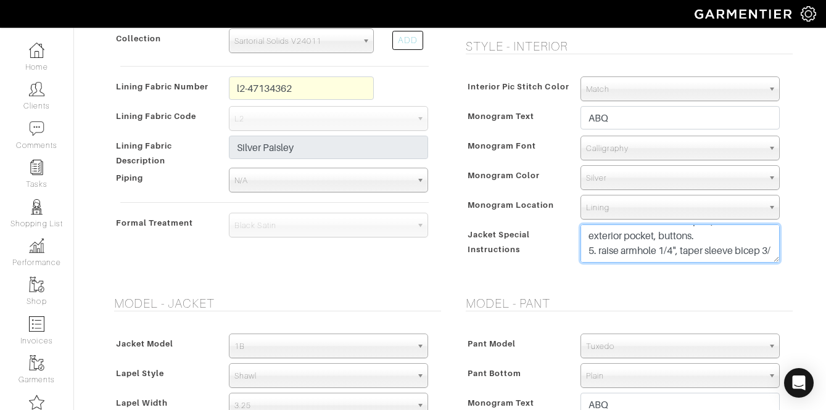
scroll to position [98, 0]
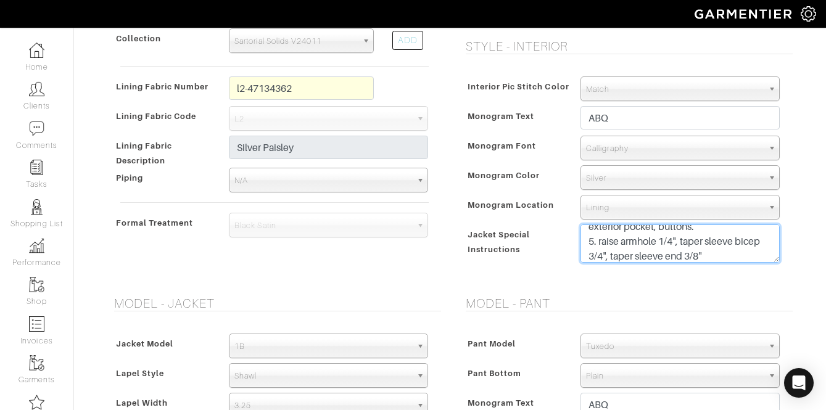
type textarea "1. use black custom tailored for label 2. top button position from shoulder = 2…"
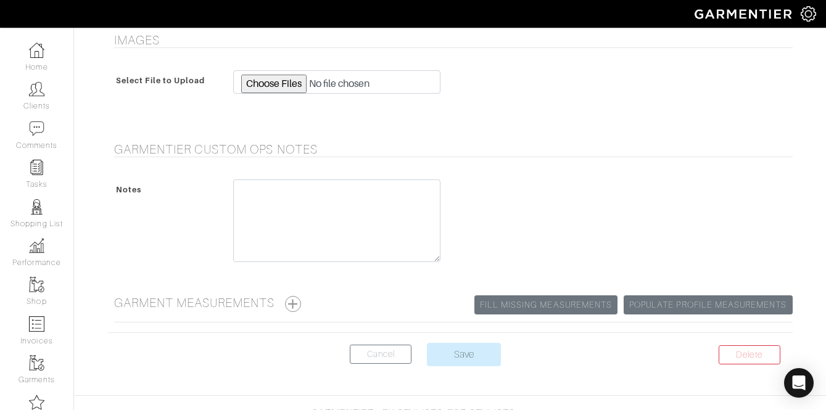
scroll to position [1314, 0]
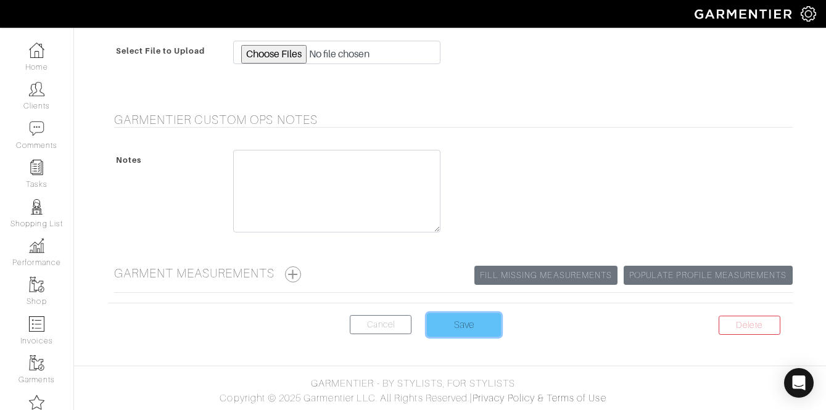
click at [461, 331] on input "Save" at bounding box center [464, 324] width 74 height 23
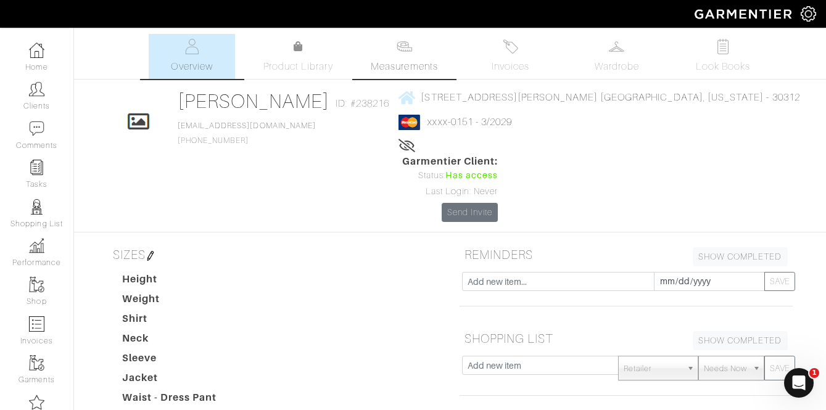
click at [406, 59] on span "Measurements" at bounding box center [404, 66] width 67 height 15
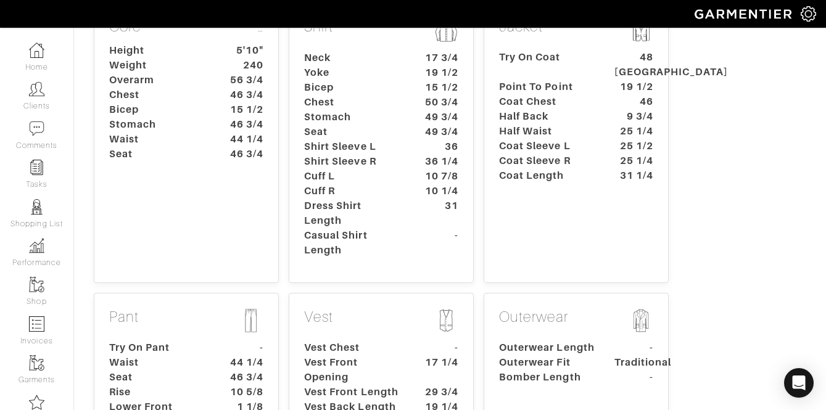
scroll to position [253, 0]
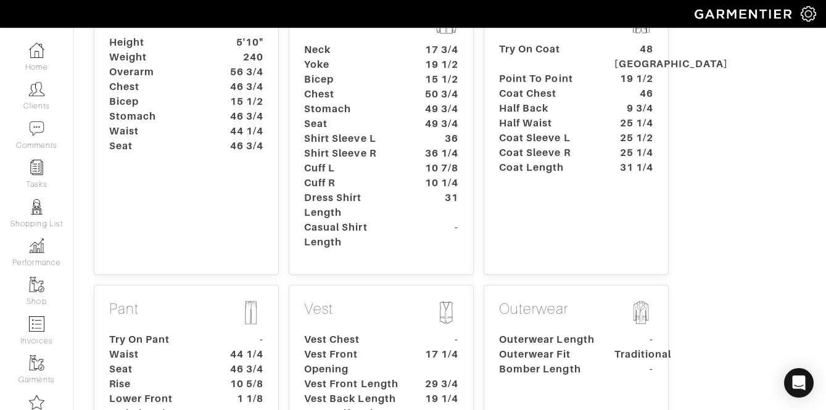
click at [539, 160] on dt "Coat Length" at bounding box center [547, 167] width 115 height 15
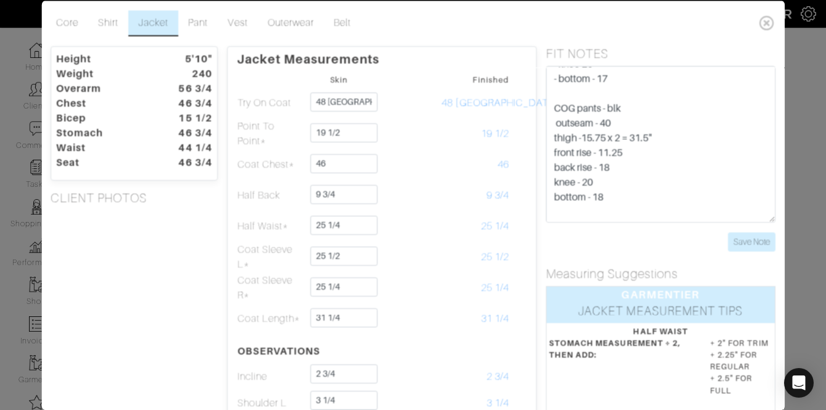
scroll to position [266, 0]
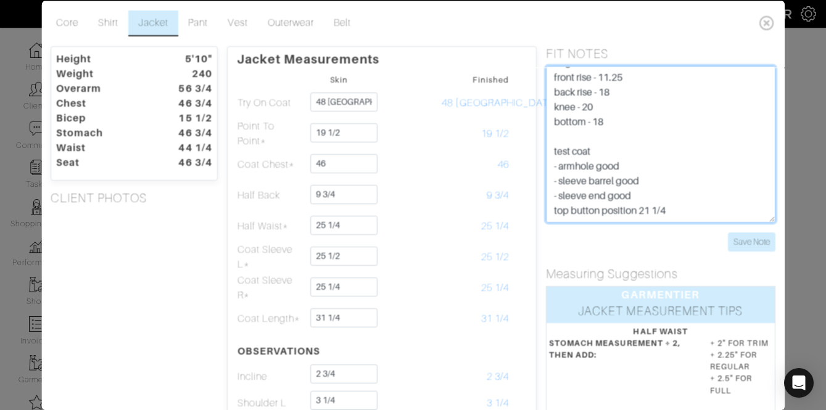
drag, startPoint x: 680, startPoint y: 196, endPoint x: 543, endPoint y: 196, distance: 136.9
click at [543, 196] on div "FIT NOTES Jkt notes p2p good, 48 london was big, half back increase max, half w…" at bounding box center [661, 148] width 248 height 205
click at [658, 146] on textarea "Jkt notes p2p good, 48 london was big, half back increase max, half waist leave…" at bounding box center [660, 143] width 229 height 157
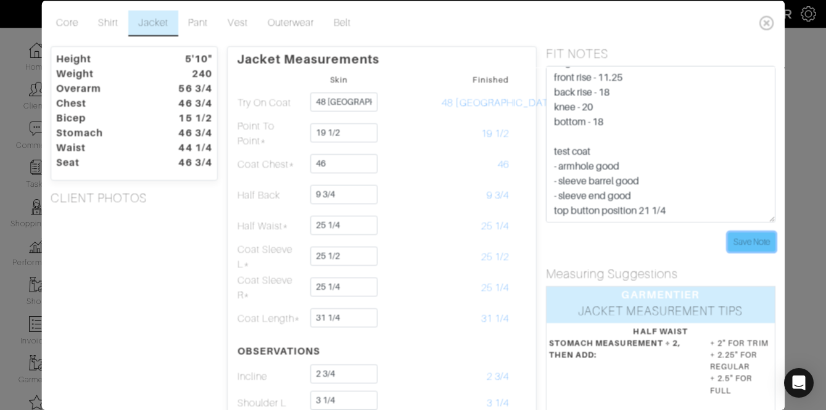
click at [734, 237] on input "Save Note" at bounding box center [751, 241] width 47 height 19
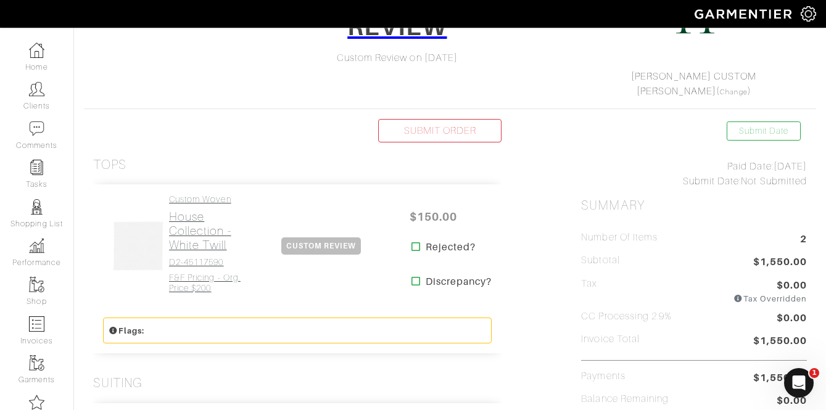
click at [183, 222] on h2 "House Collection - White Twill" at bounding box center [210, 231] width 83 height 43
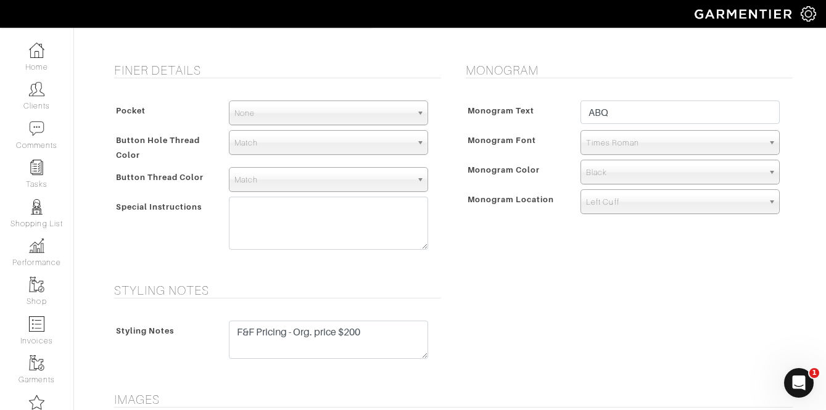
scroll to position [614, 0]
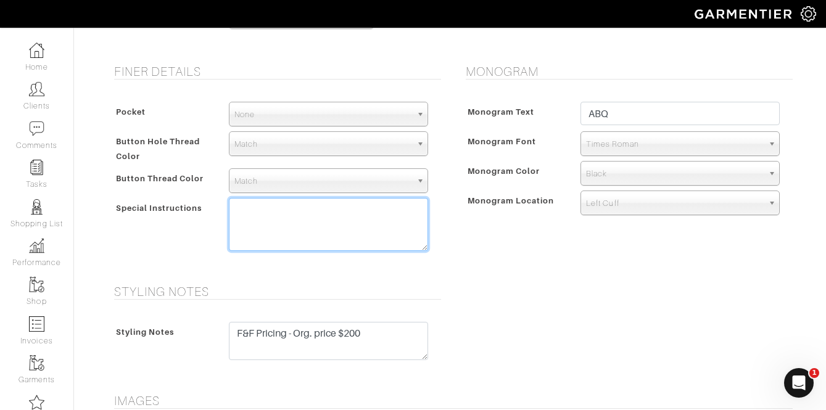
click at [374, 215] on textarea at bounding box center [328, 224] width 199 height 53
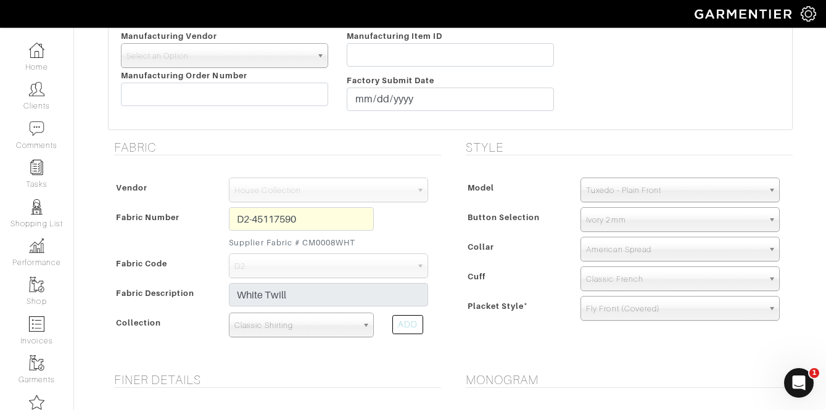
scroll to position [1005, 0]
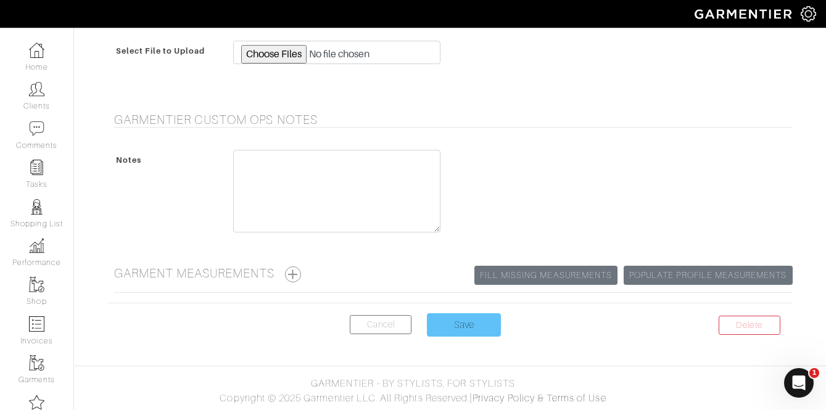
type textarea "1. 3" collar point length 2. ganghester trim sleeve"
click at [464, 331] on input "Save" at bounding box center [464, 324] width 74 height 23
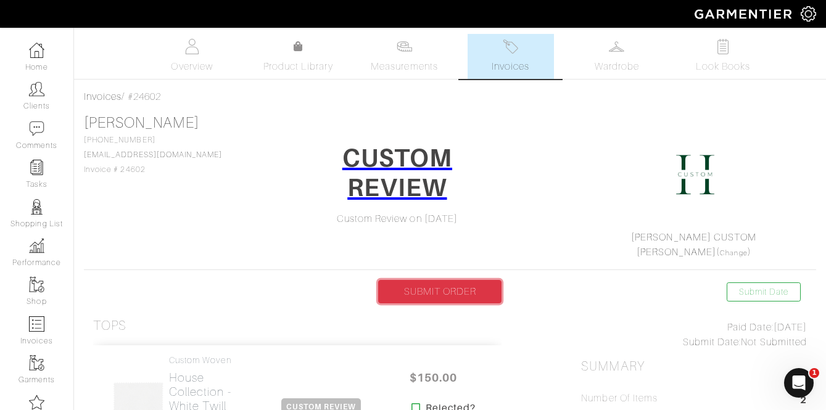
click at [441, 293] on link "SUBMIT ORDER" at bounding box center [439, 291] width 123 height 23
